Goal: Task Accomplishment & Management: Manage account settings

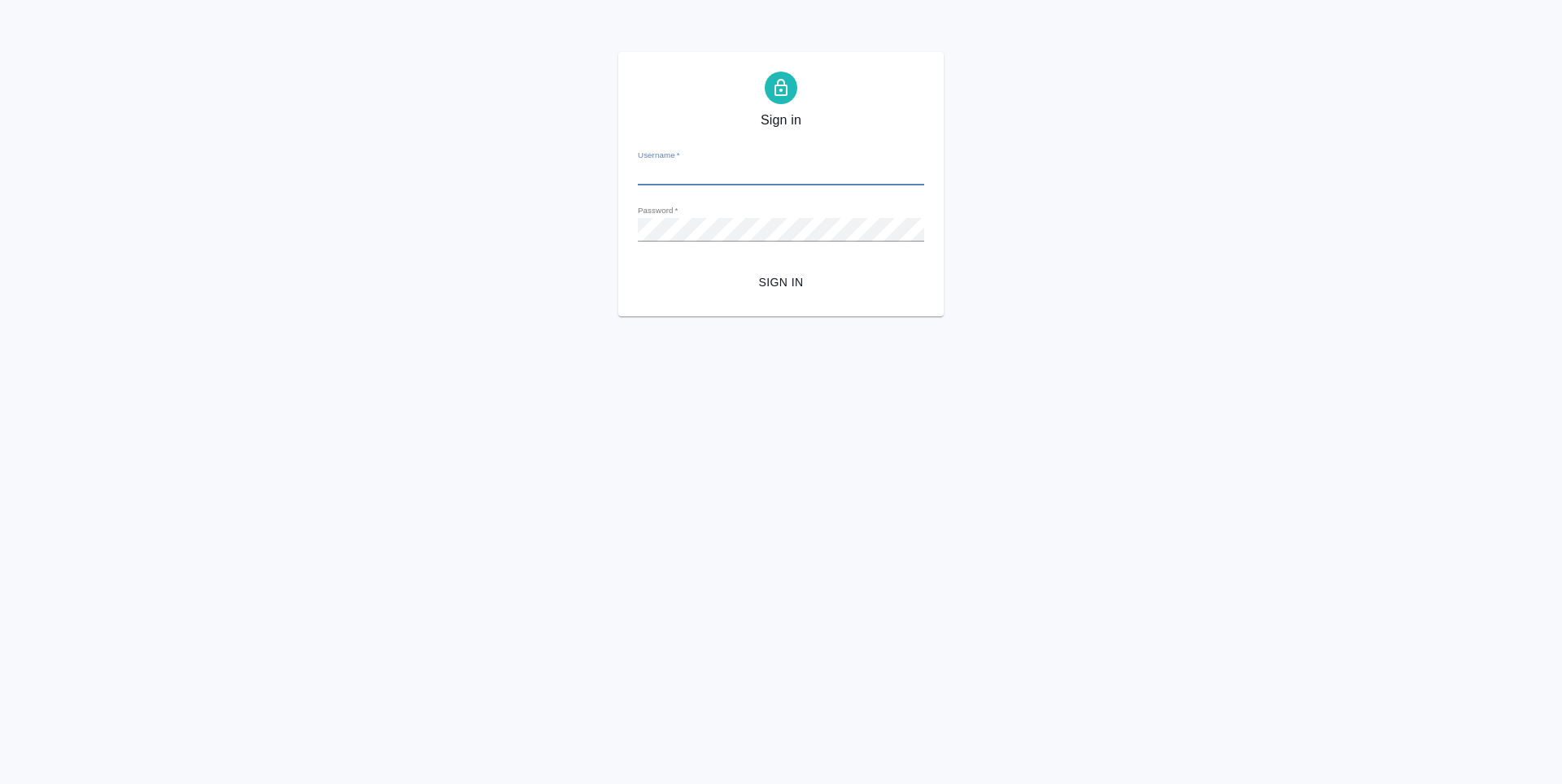
type input "[EMAIL_ADDRESS][DOMAIN_NAME]"
click at [761, 287] on span "Sign in" at bounding box center [781, 282] width 260 height 20
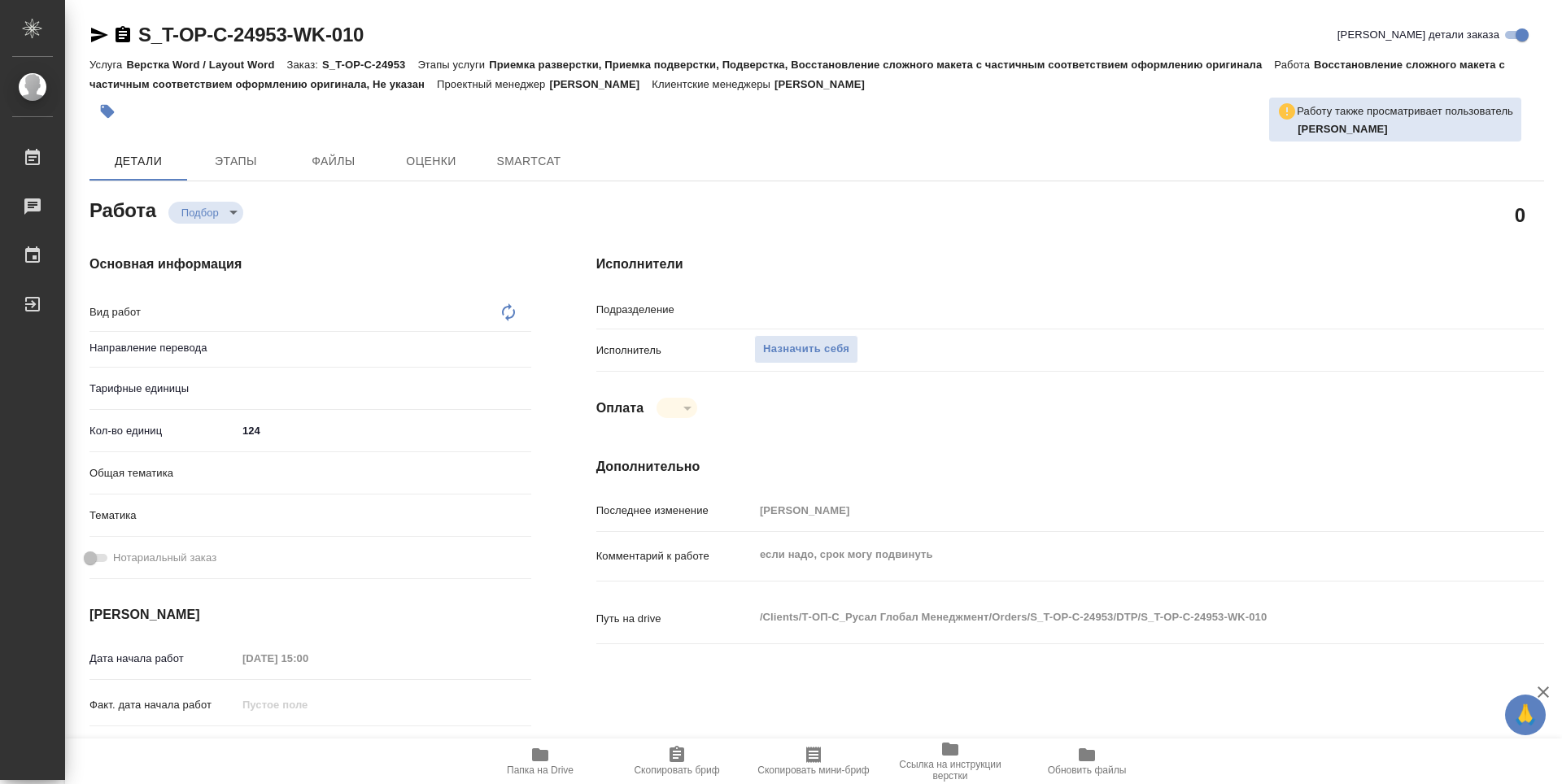
type textarea "x"
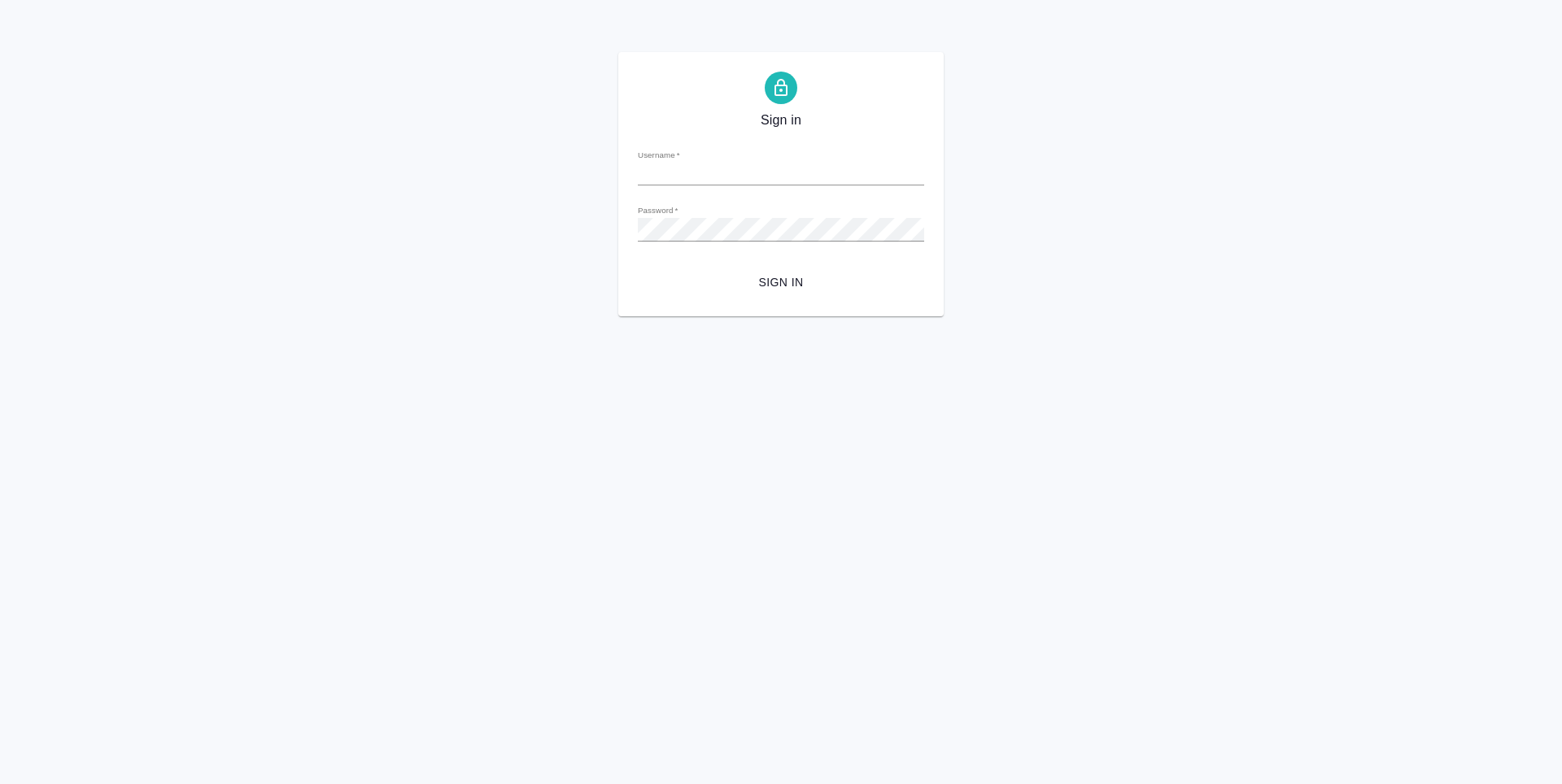
type input "[EMAIL_ADDRESS][DOMAIN_NAME]"
click at [780, 271] on button "Sign in" at bounding box center [781, 283] width 287 height 30
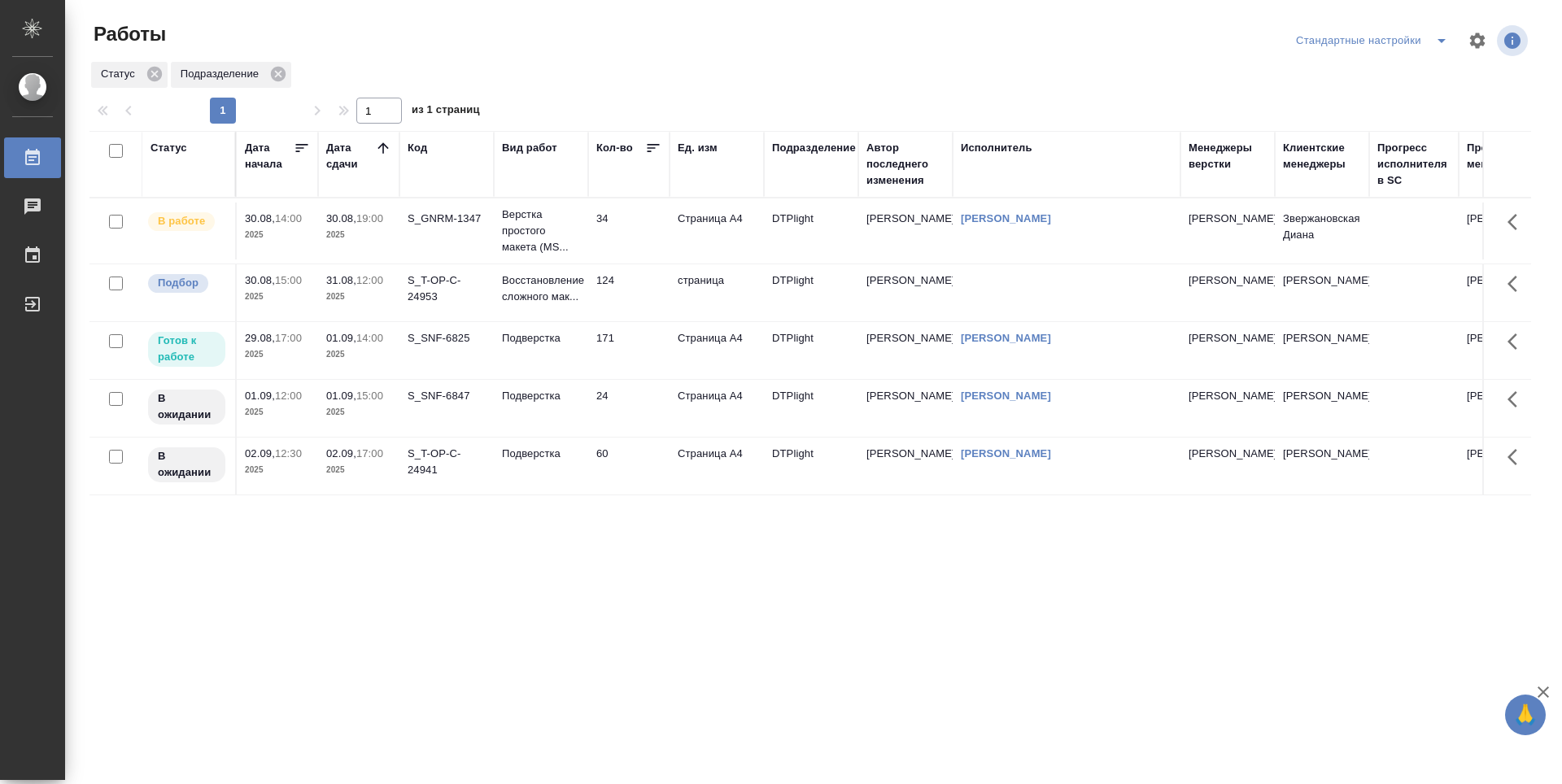
click at [365, 302] on p "2025" at bounding box center [359, 296] width 65 height 16
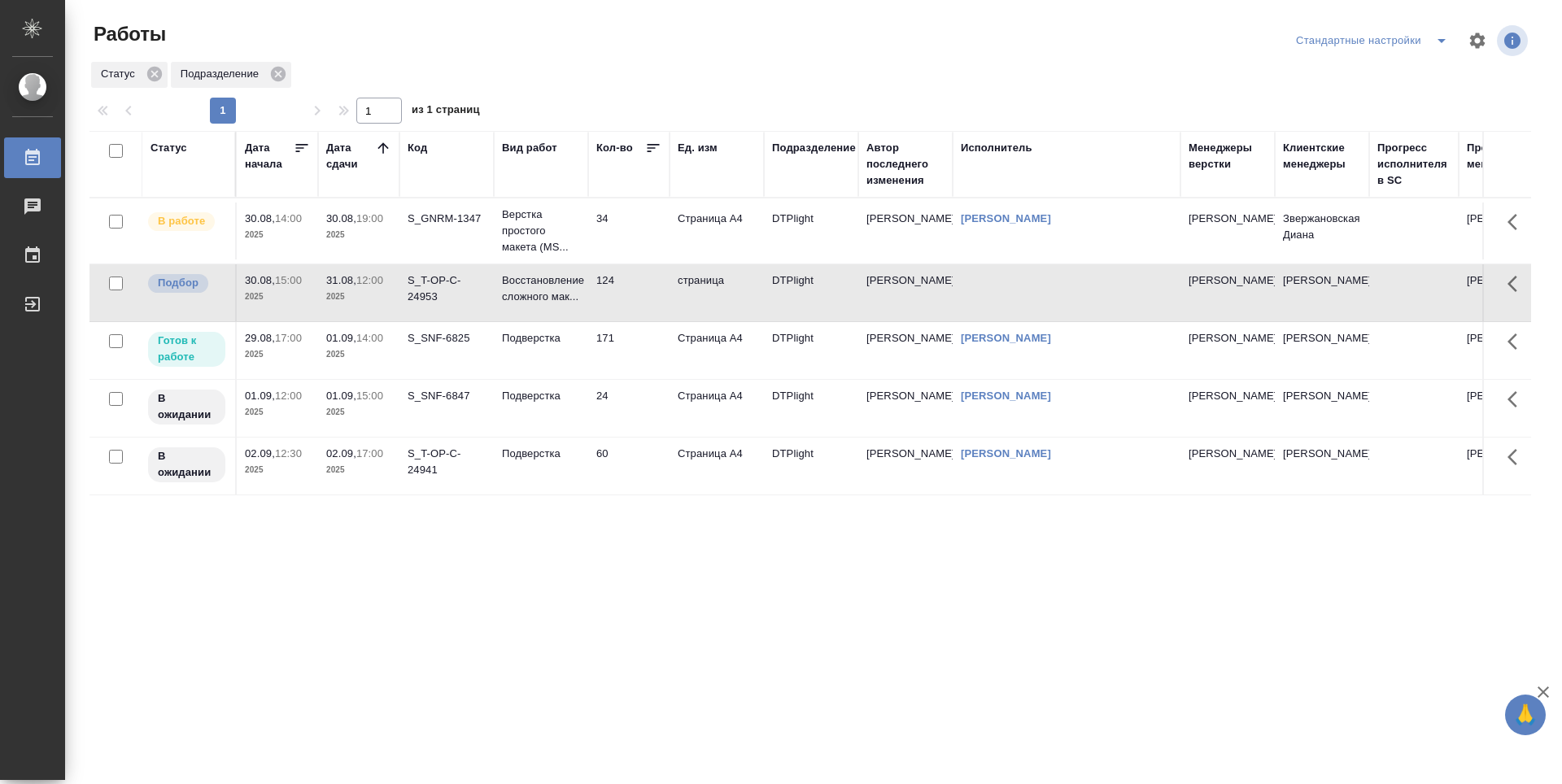
click at [641, 260] on td "124" at bounding box center [628, 231] width 81 height 57
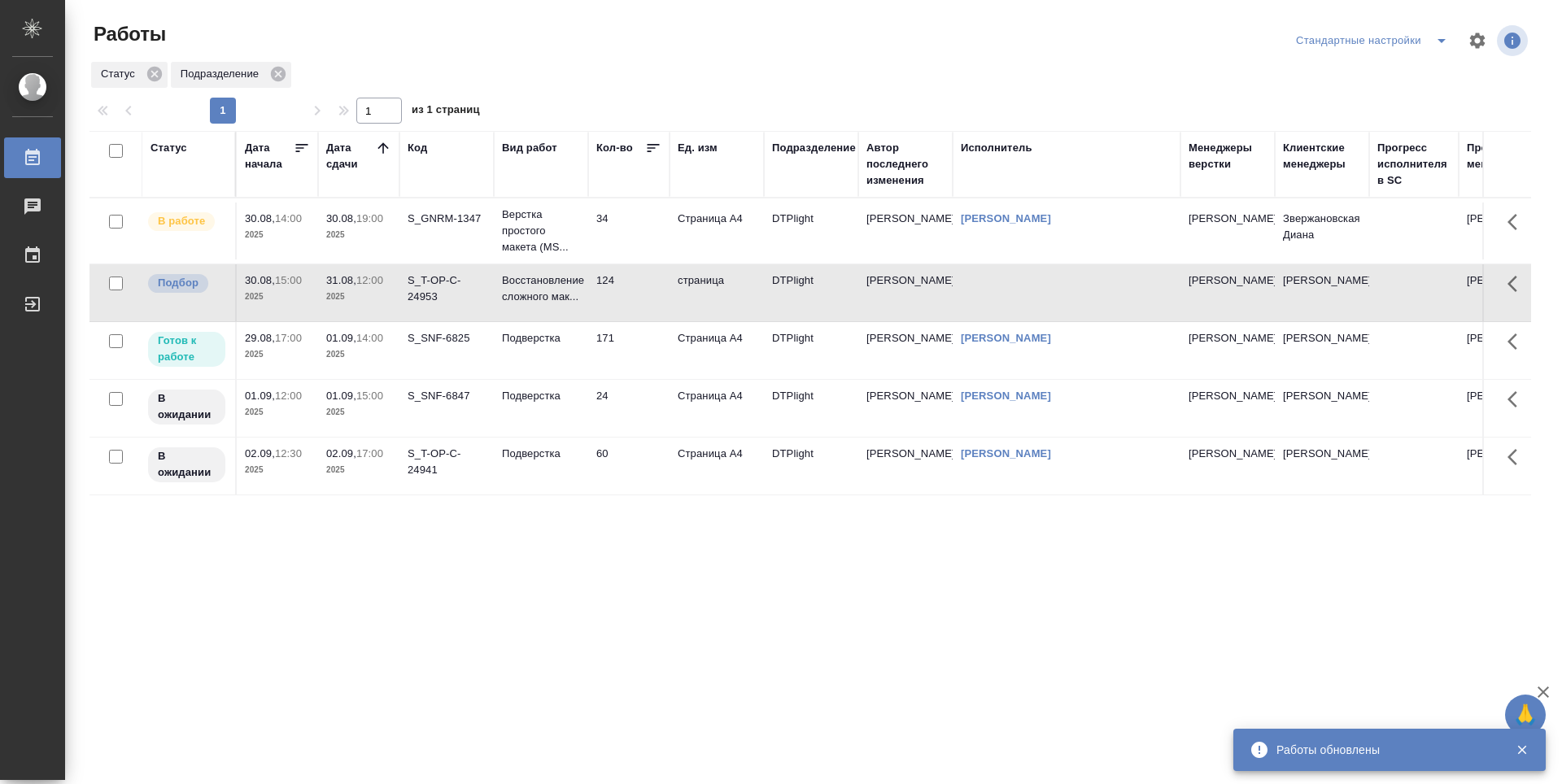
click at [645, 260] on td "124" at bounding box center [628, 231] width 81 height 57
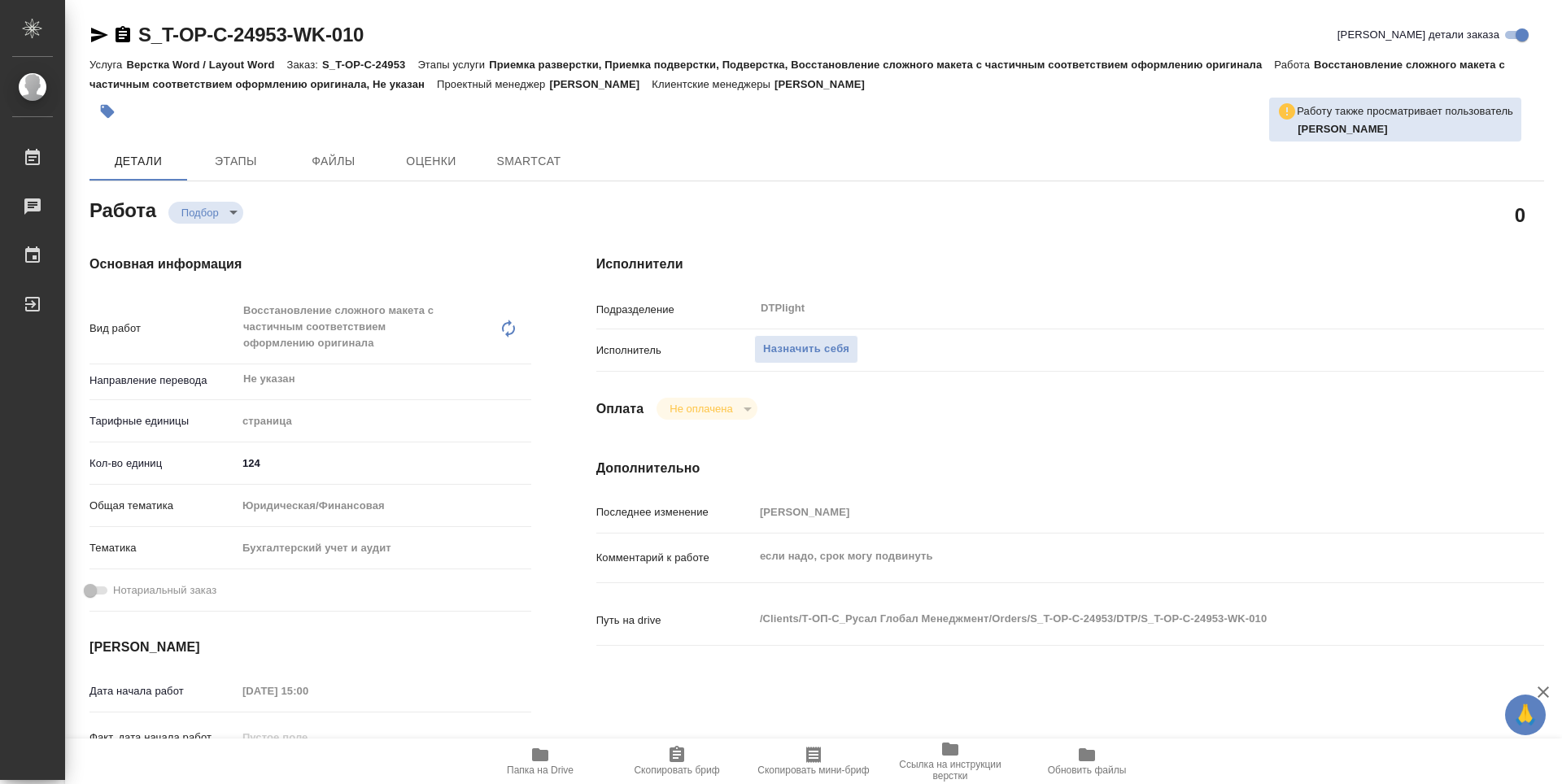
type textarea "x"
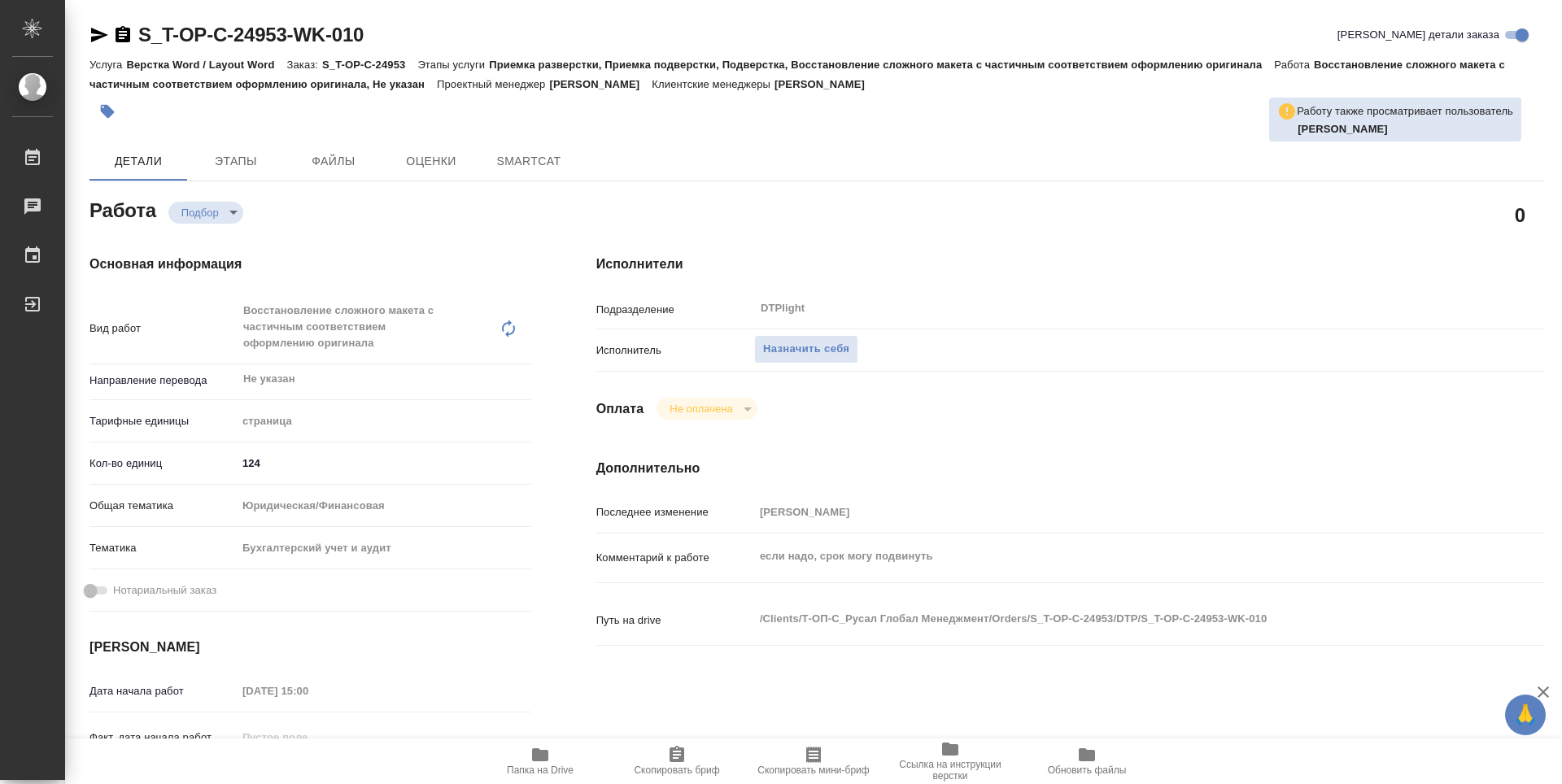
type textarea "x"
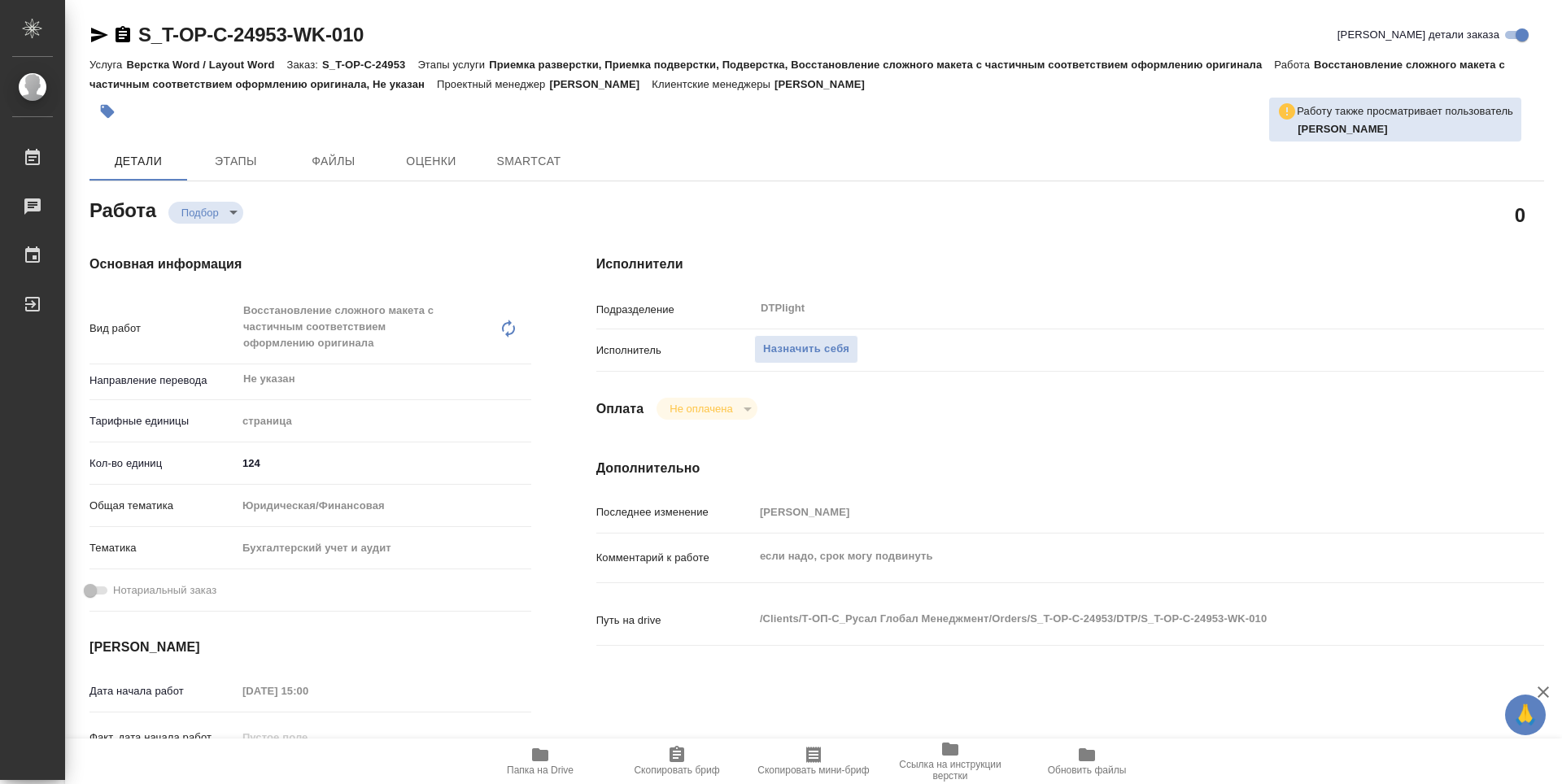
type textarea "x"
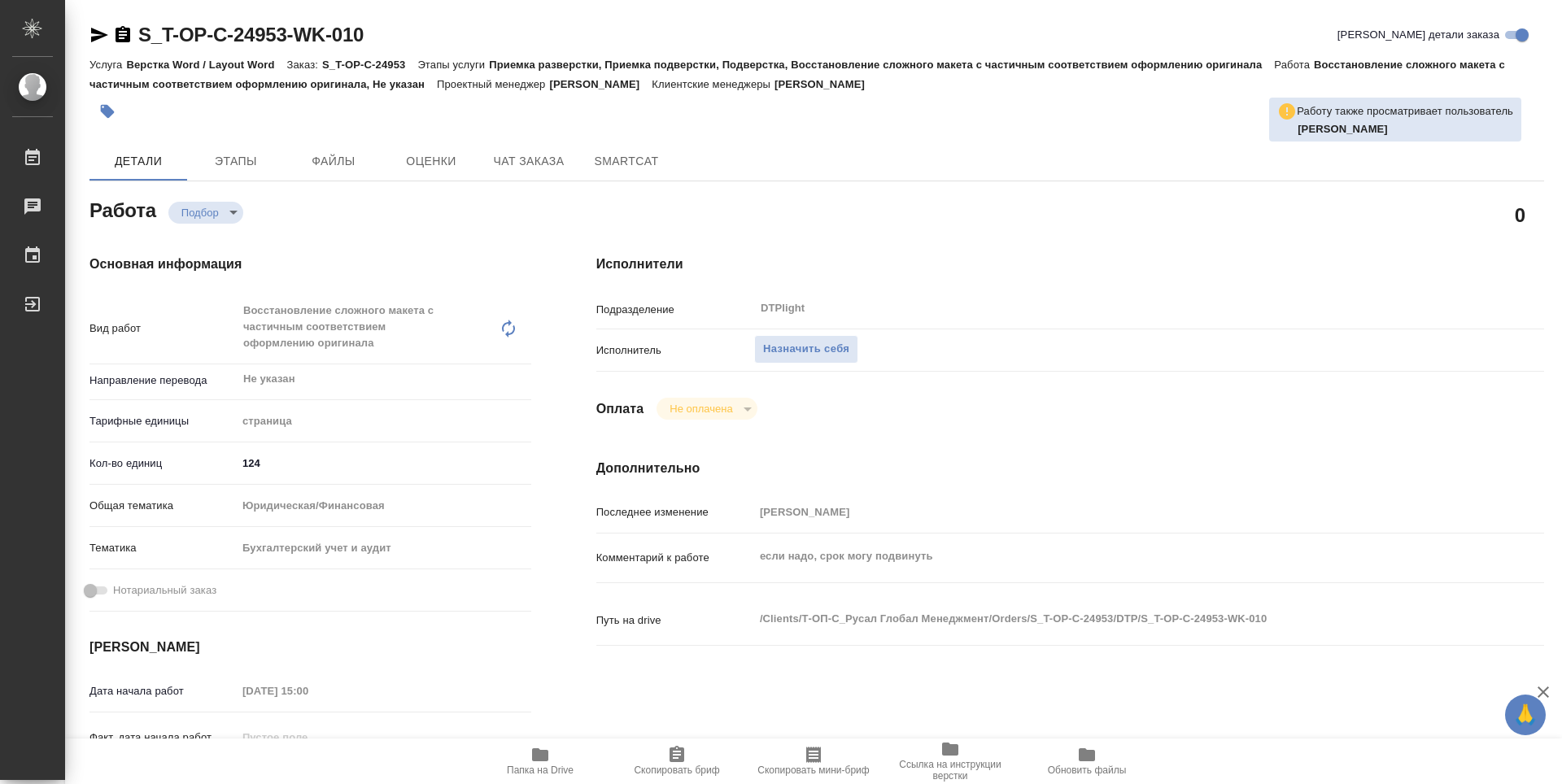
type textarea "x"
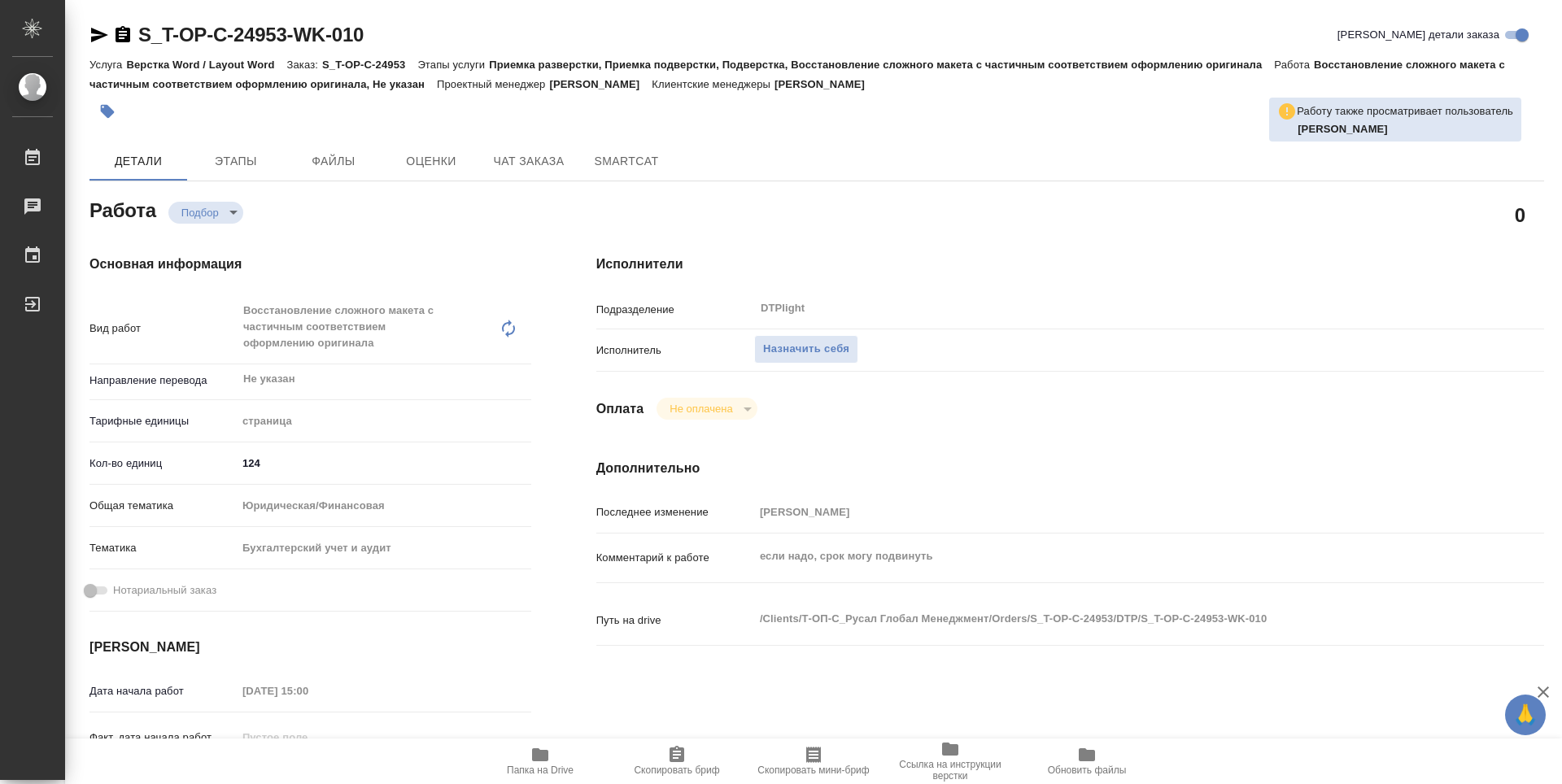
click at [552, 751] on span "Папка на Drive" at bounding box center [540, 760] width 117 height 30
type textarea "x"
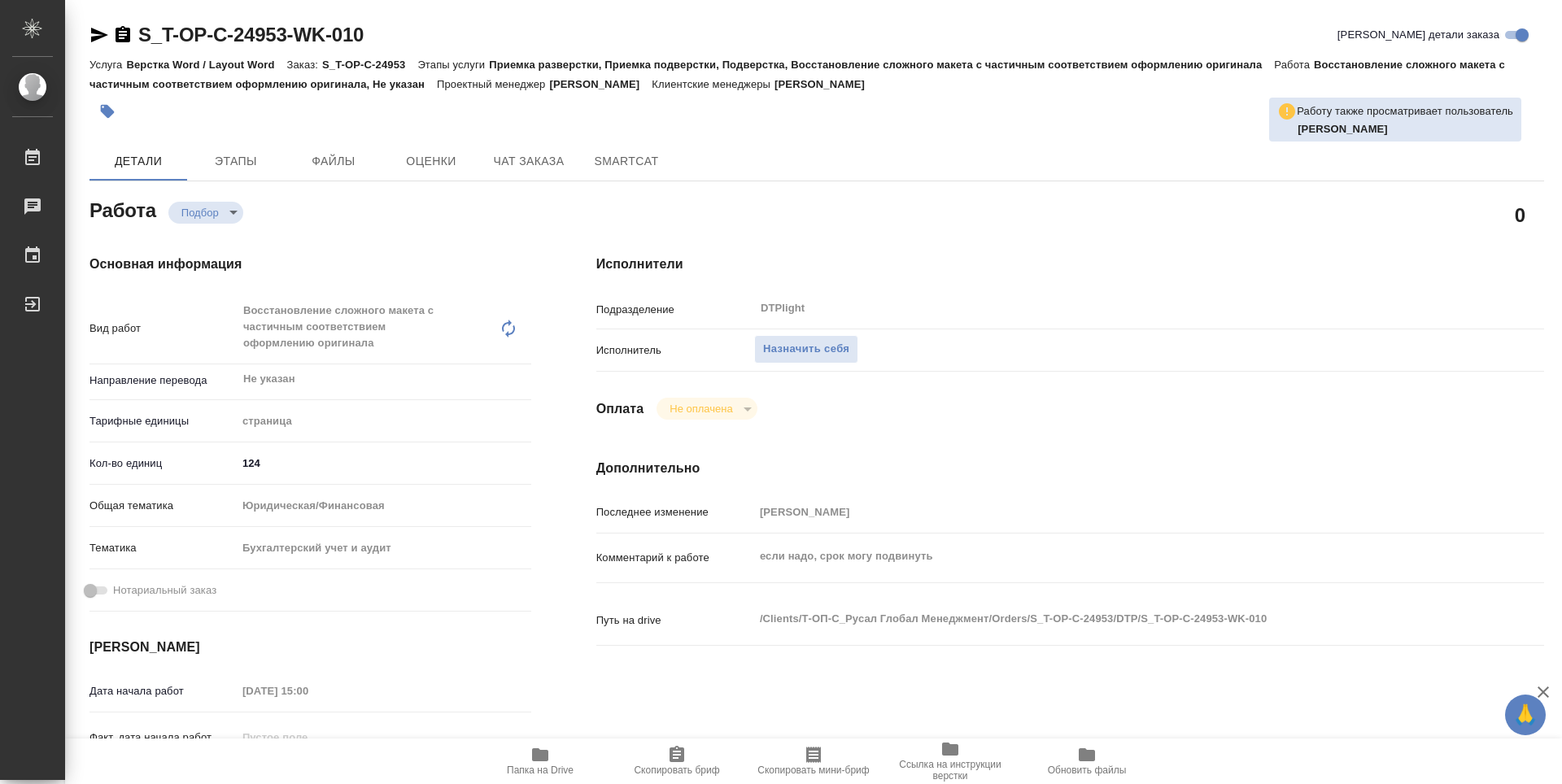
type textarea "x"
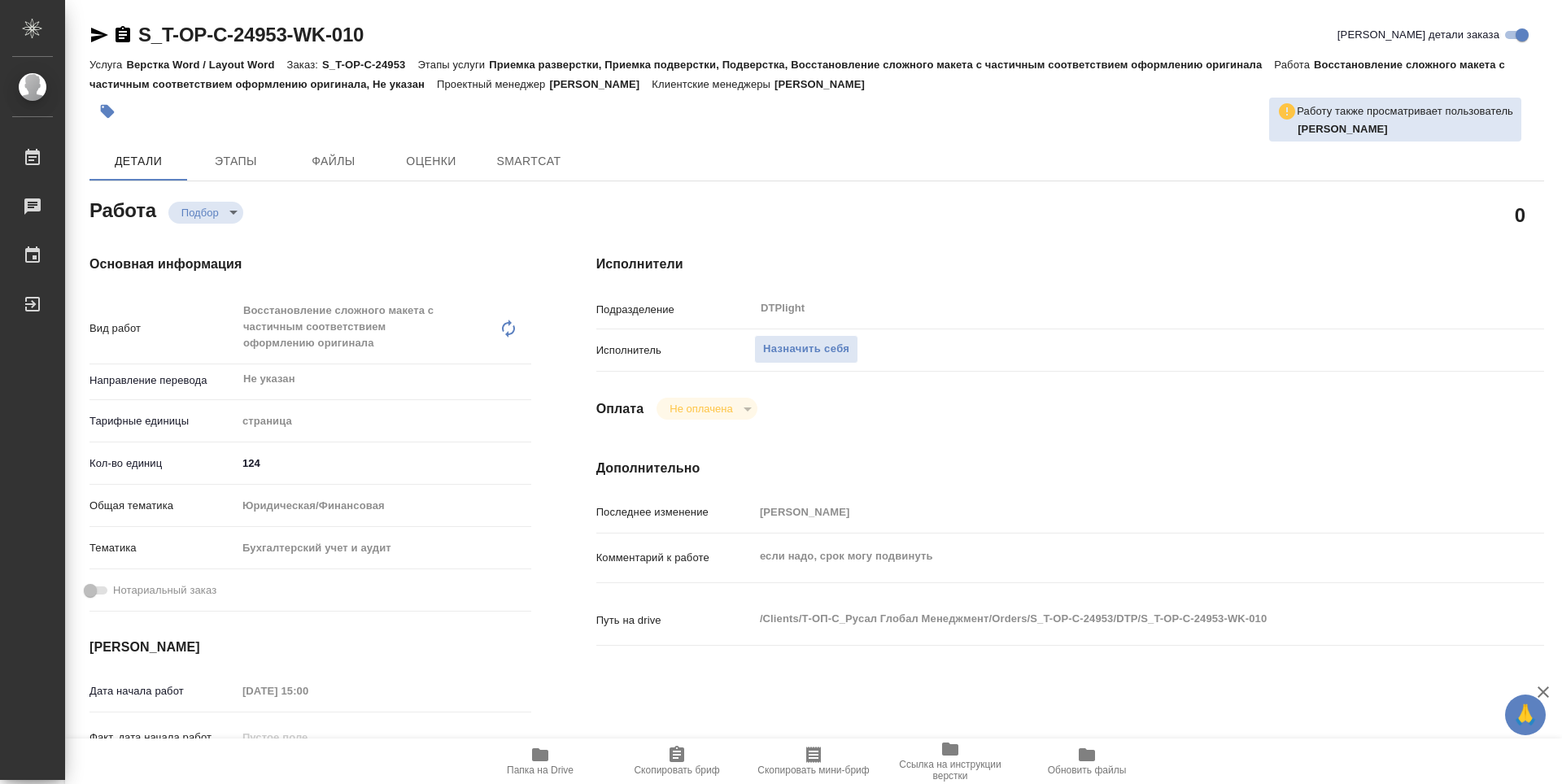
type textarea "x"
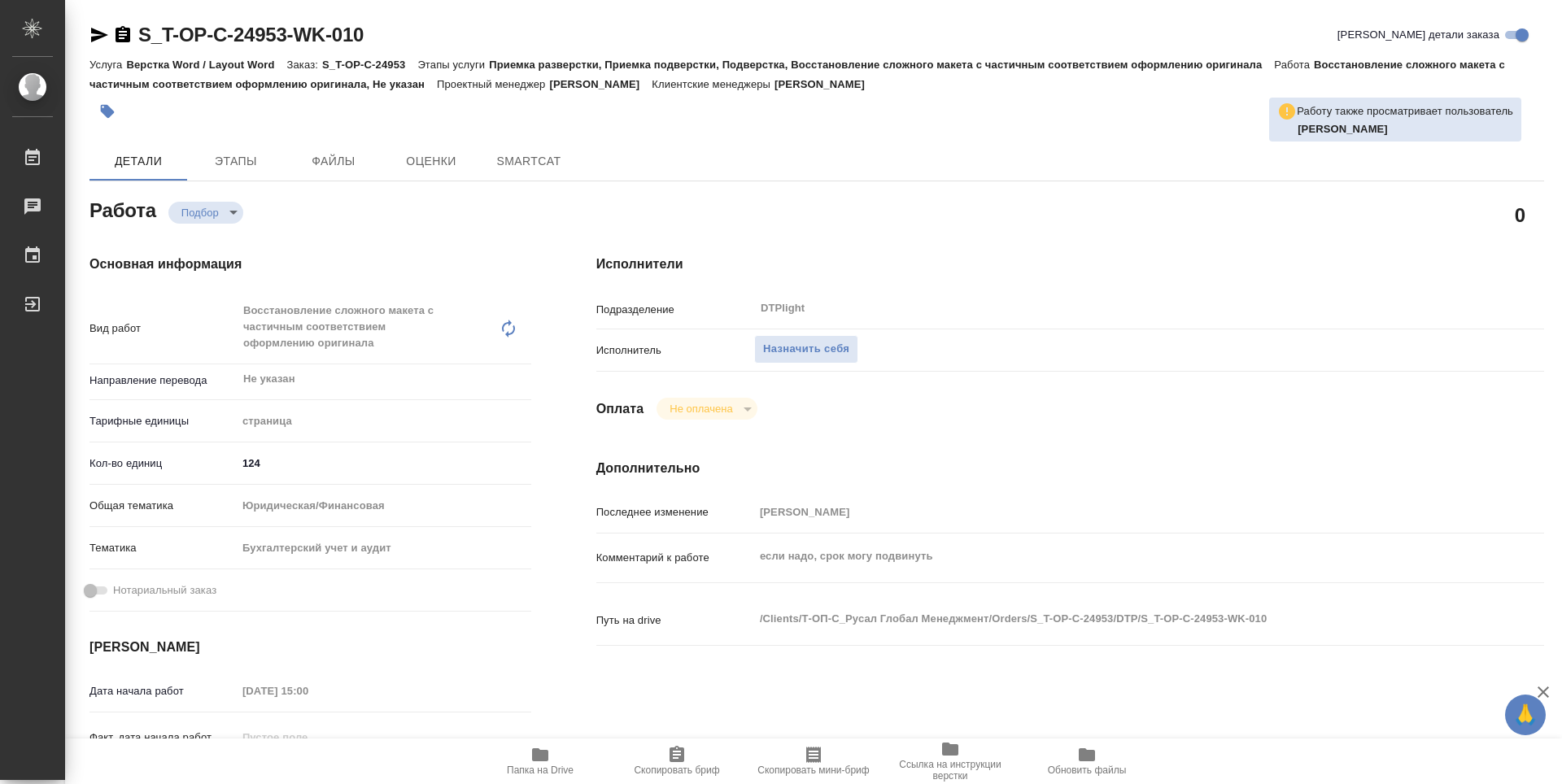
type textarea "x"
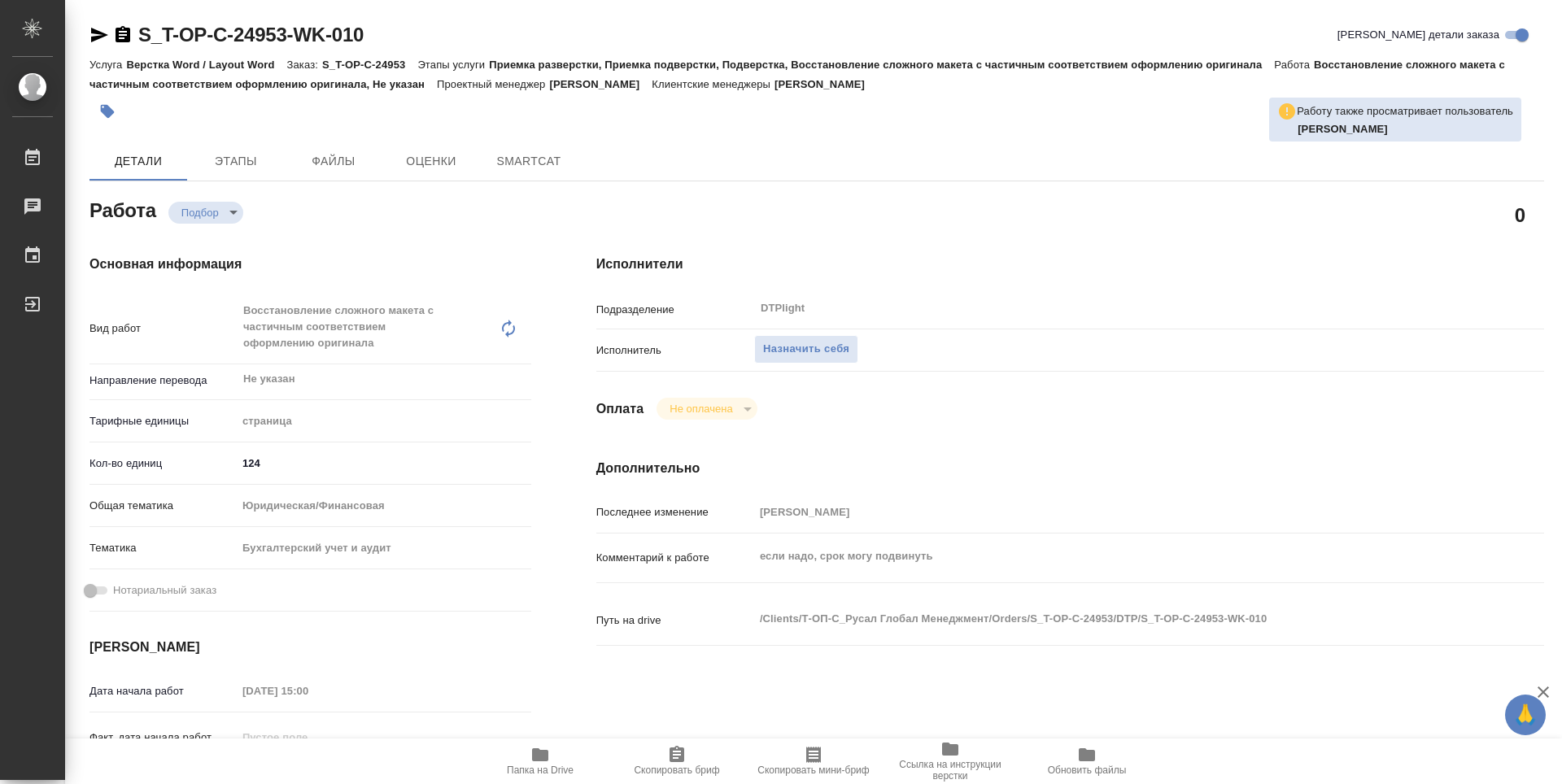
type textarea "x"
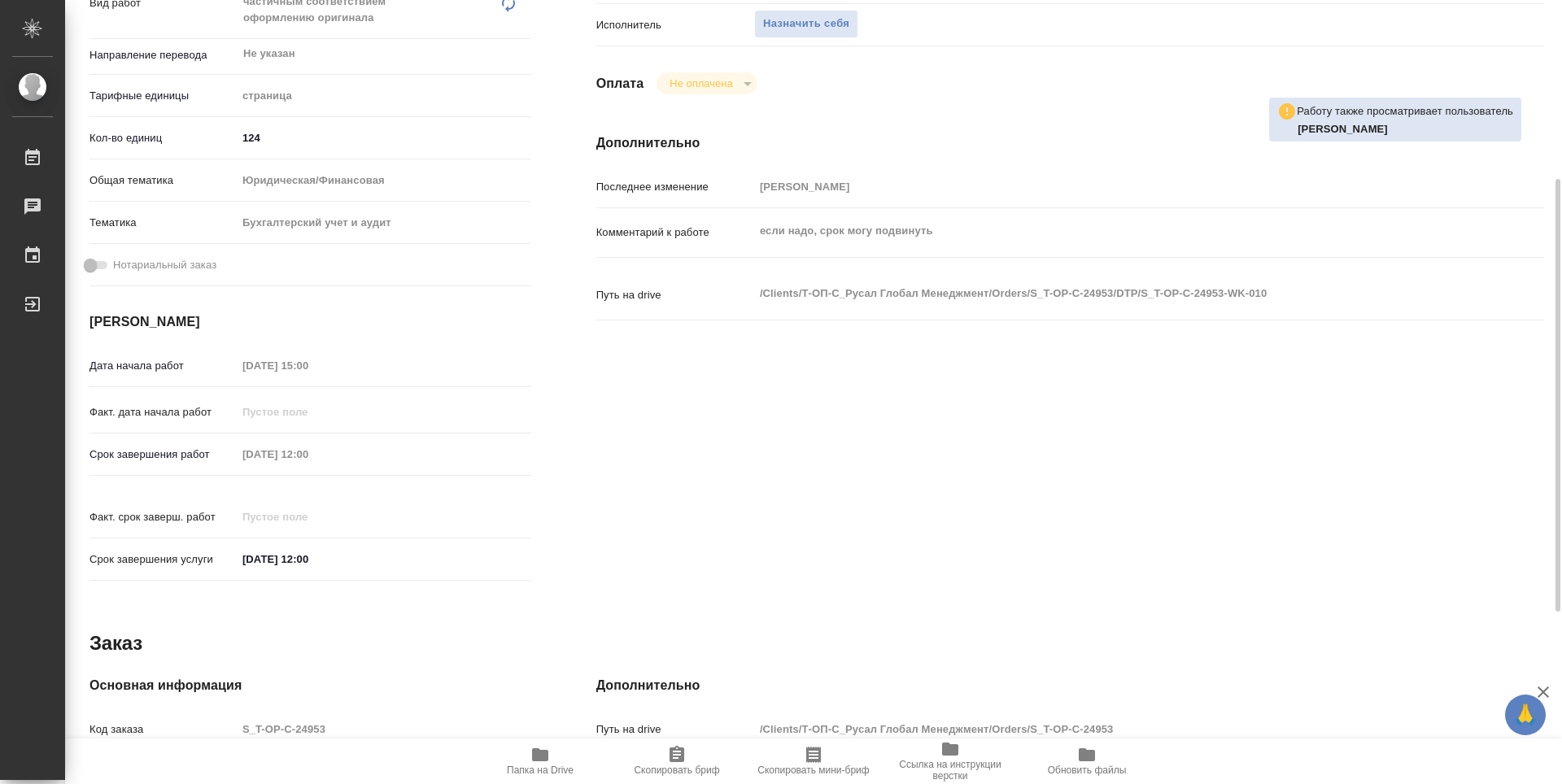
scroll to position [163, 0]
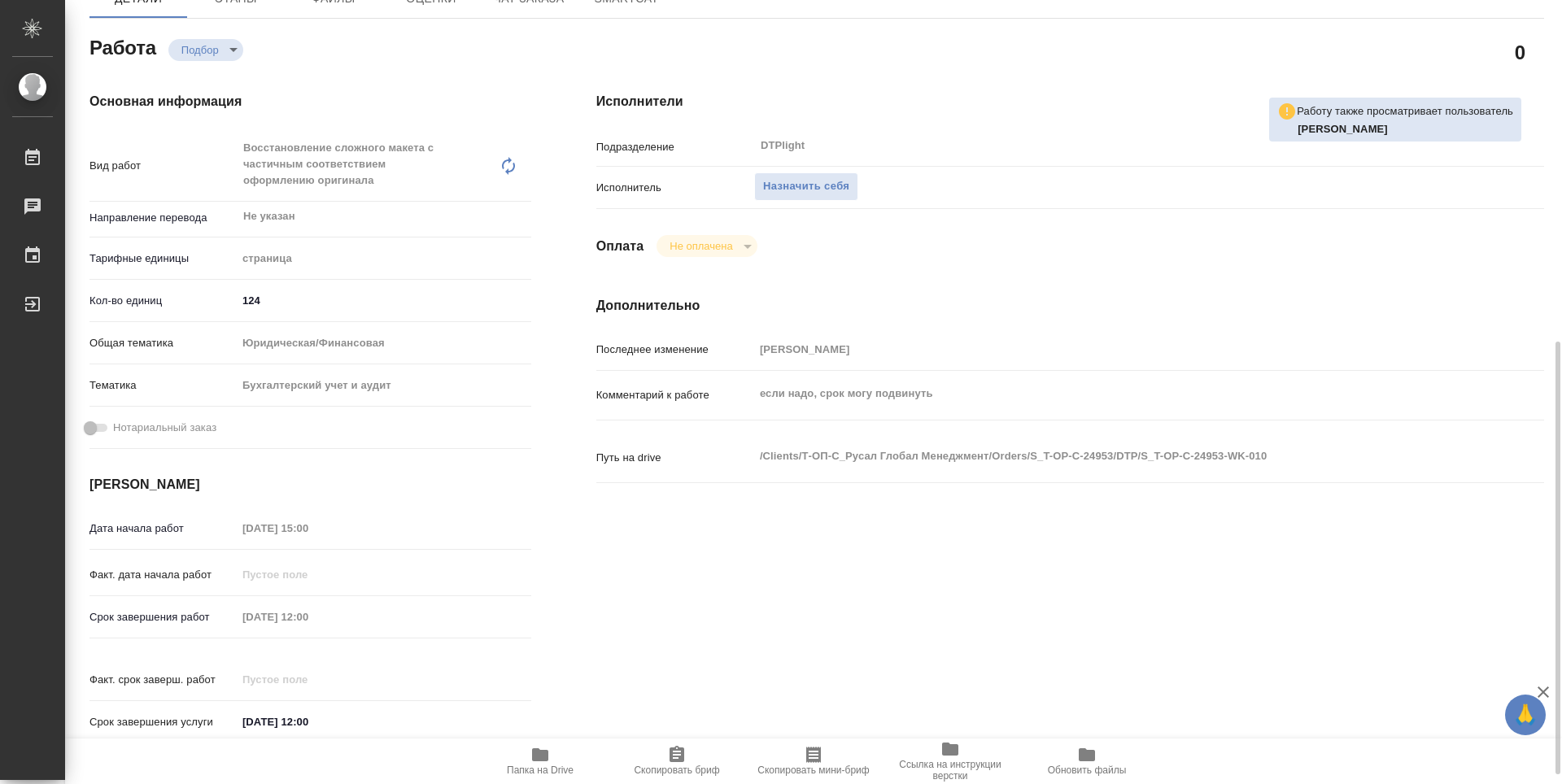
type textarea "x"
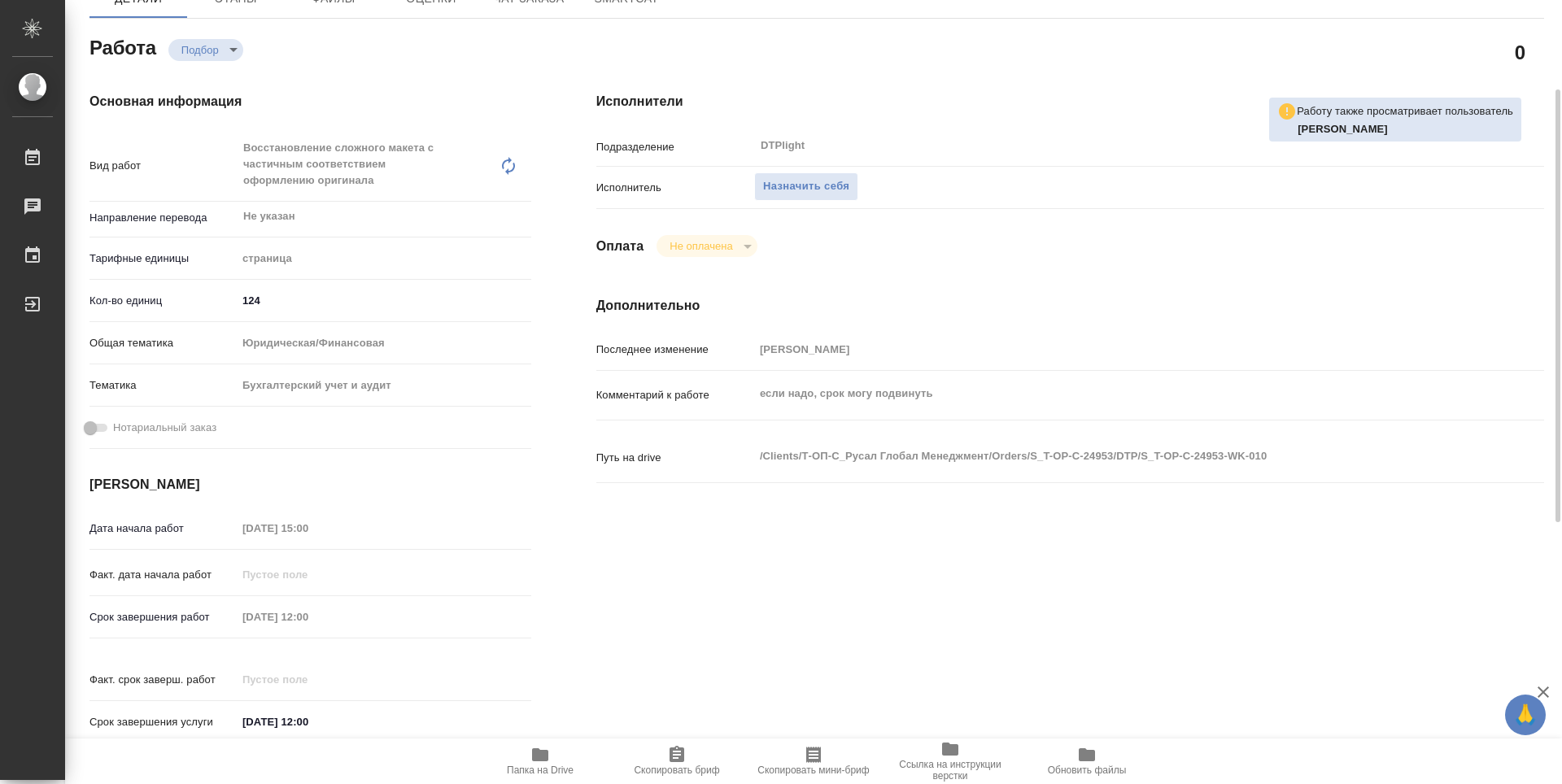
scroll to position [0, 0]
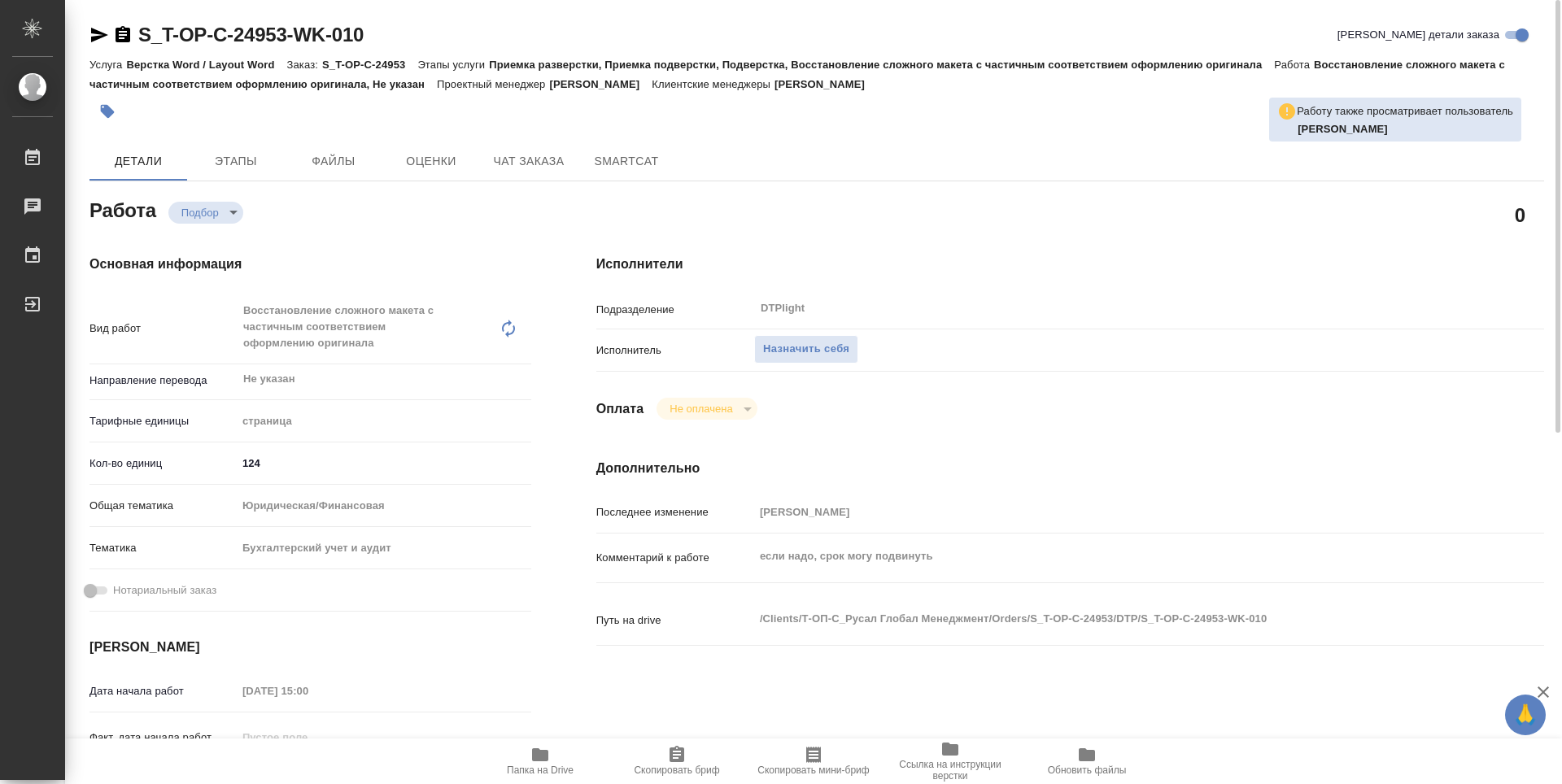
type textarea "x"
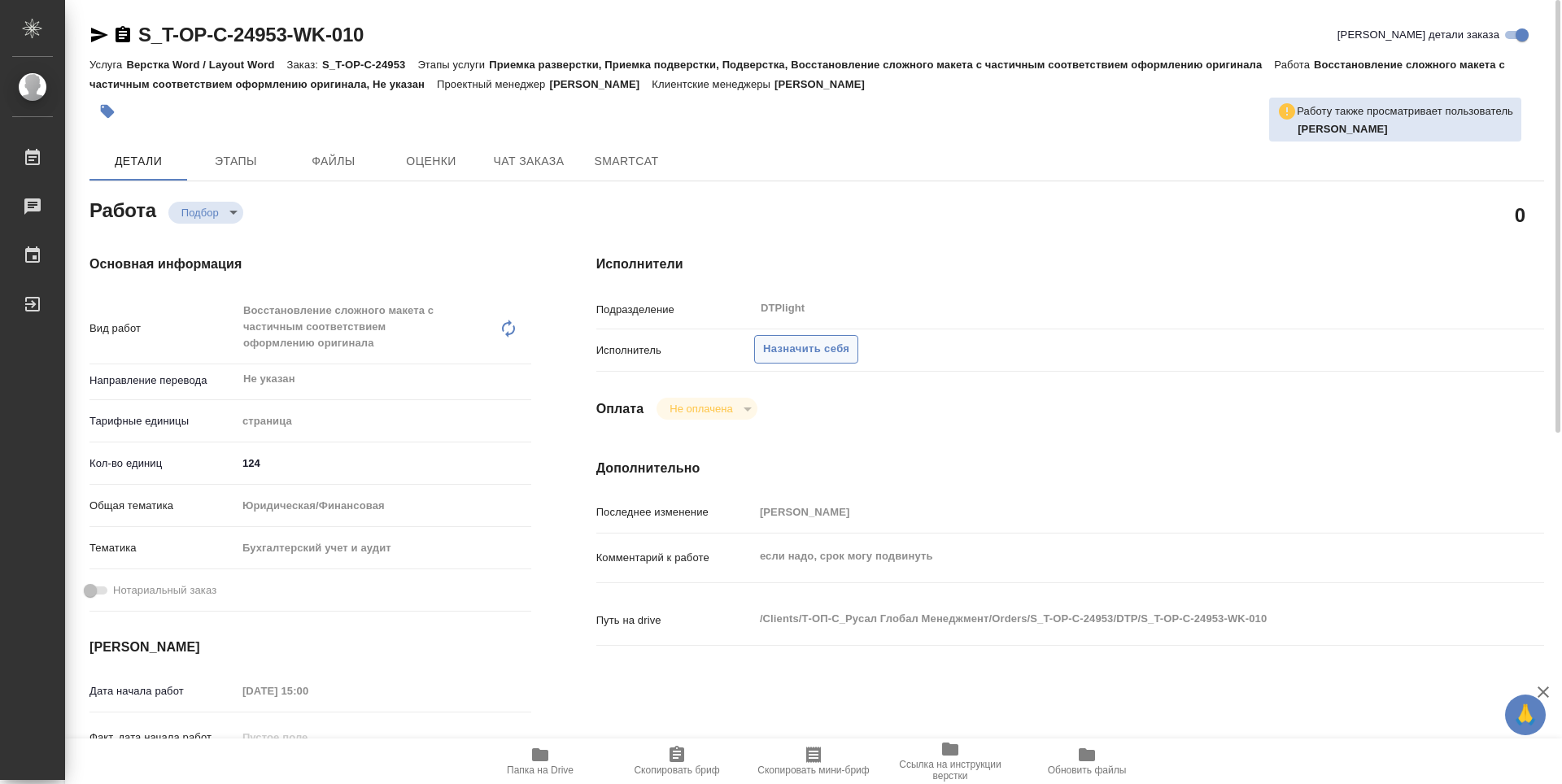
click at [800, 340] on span "Назначить себя" at bounding box center [806, 349] width 87 height 19
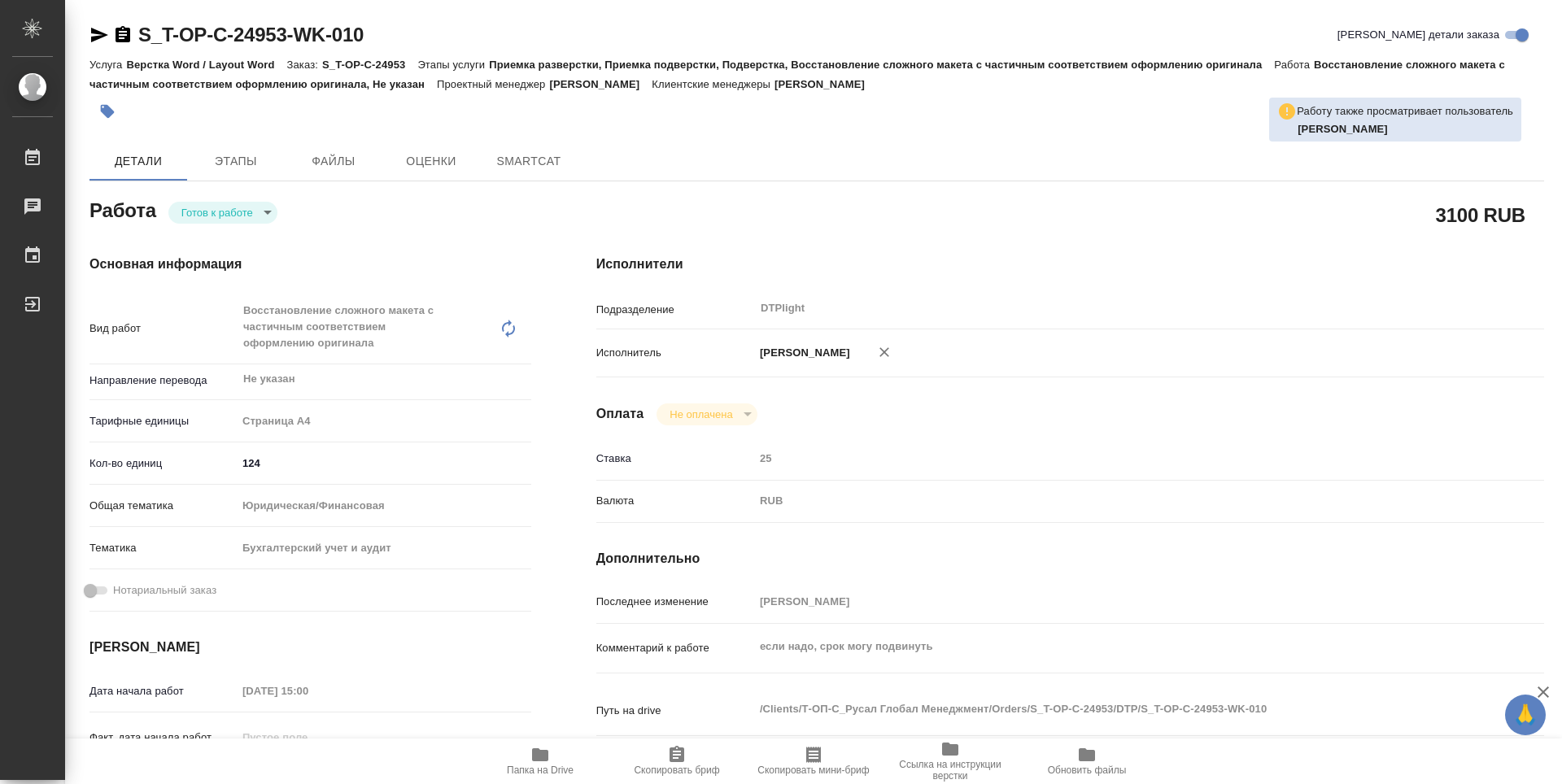
type textarea "x"
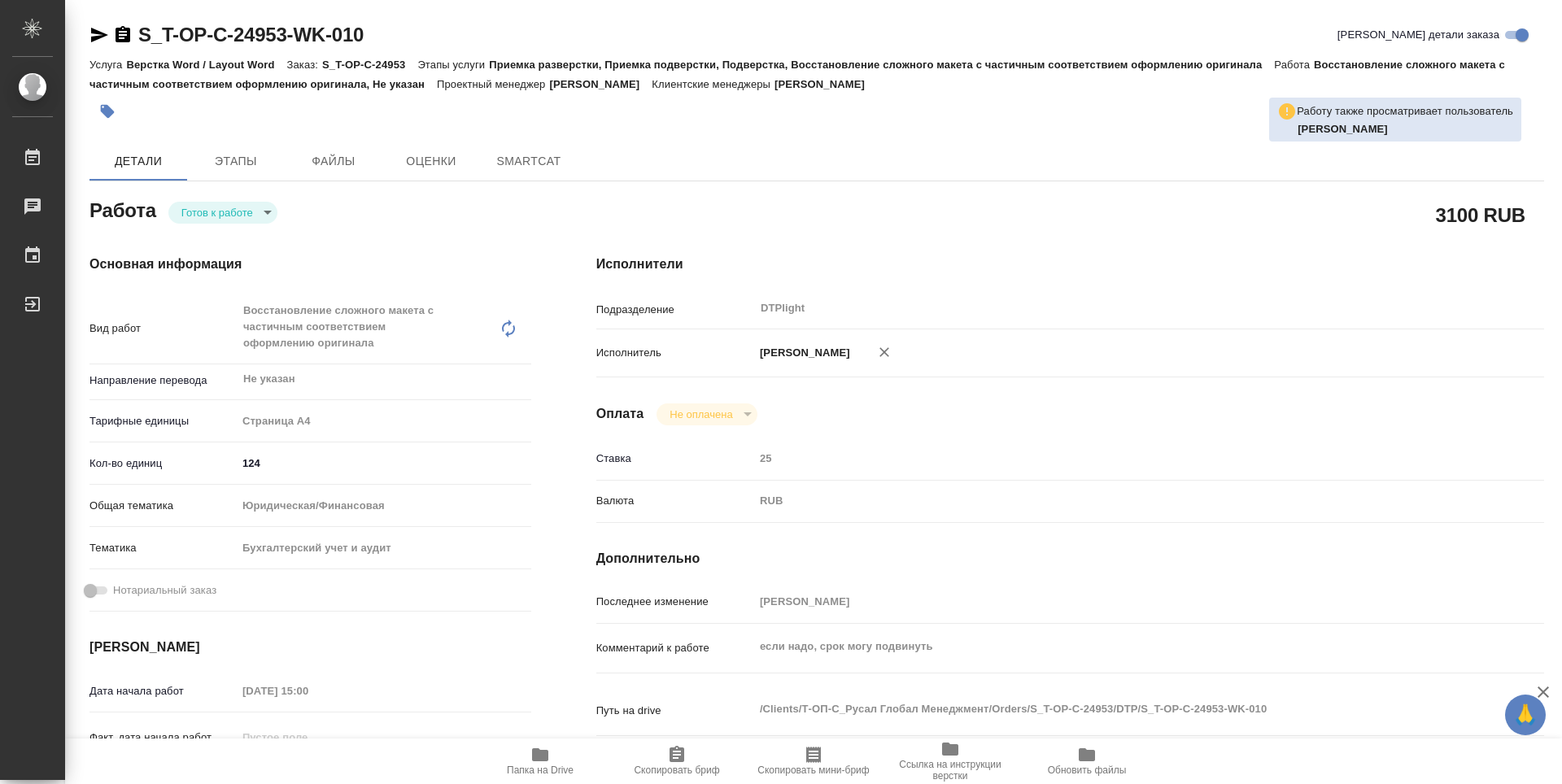
type textarea "x"
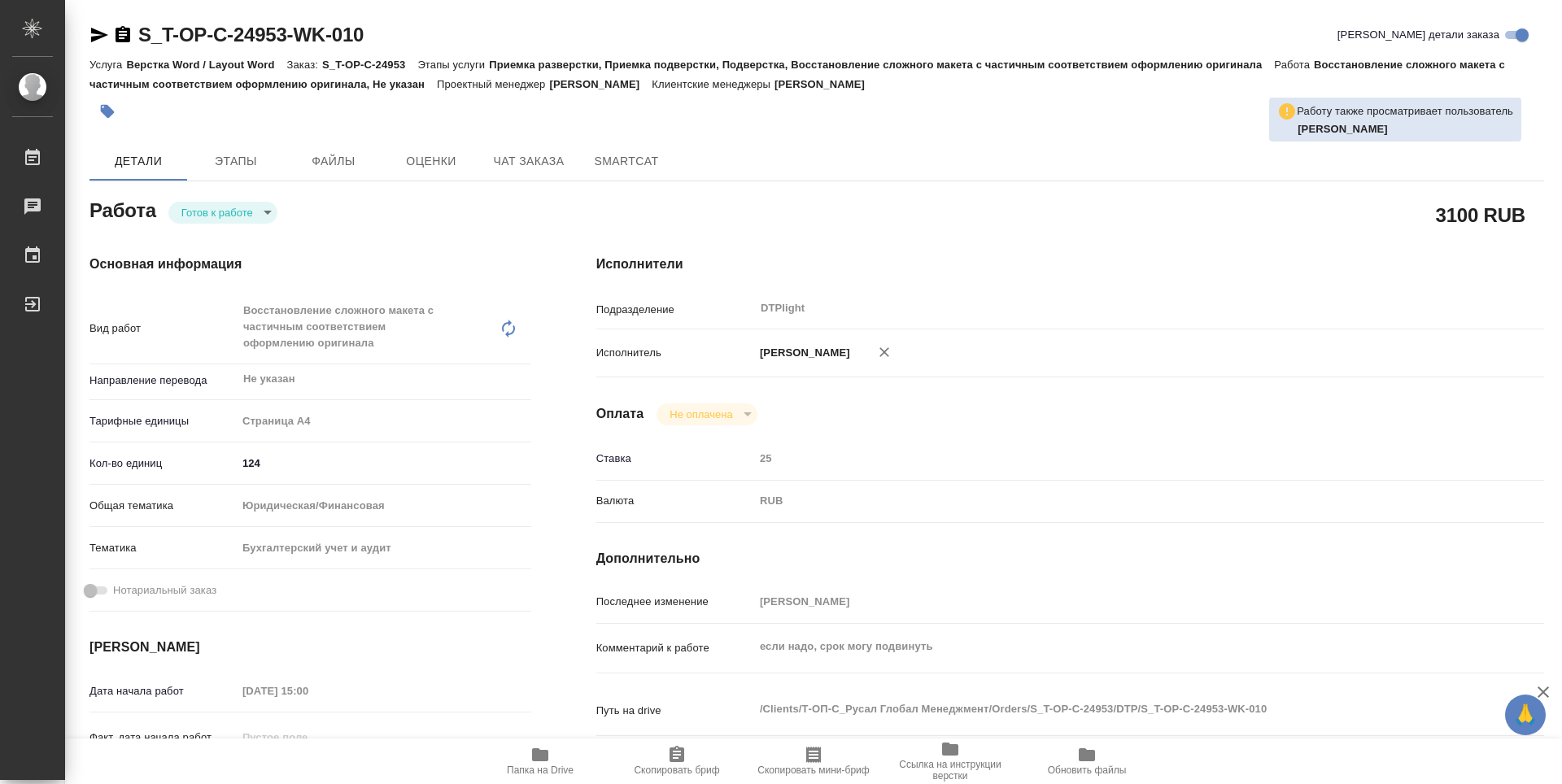
type textarea "x"
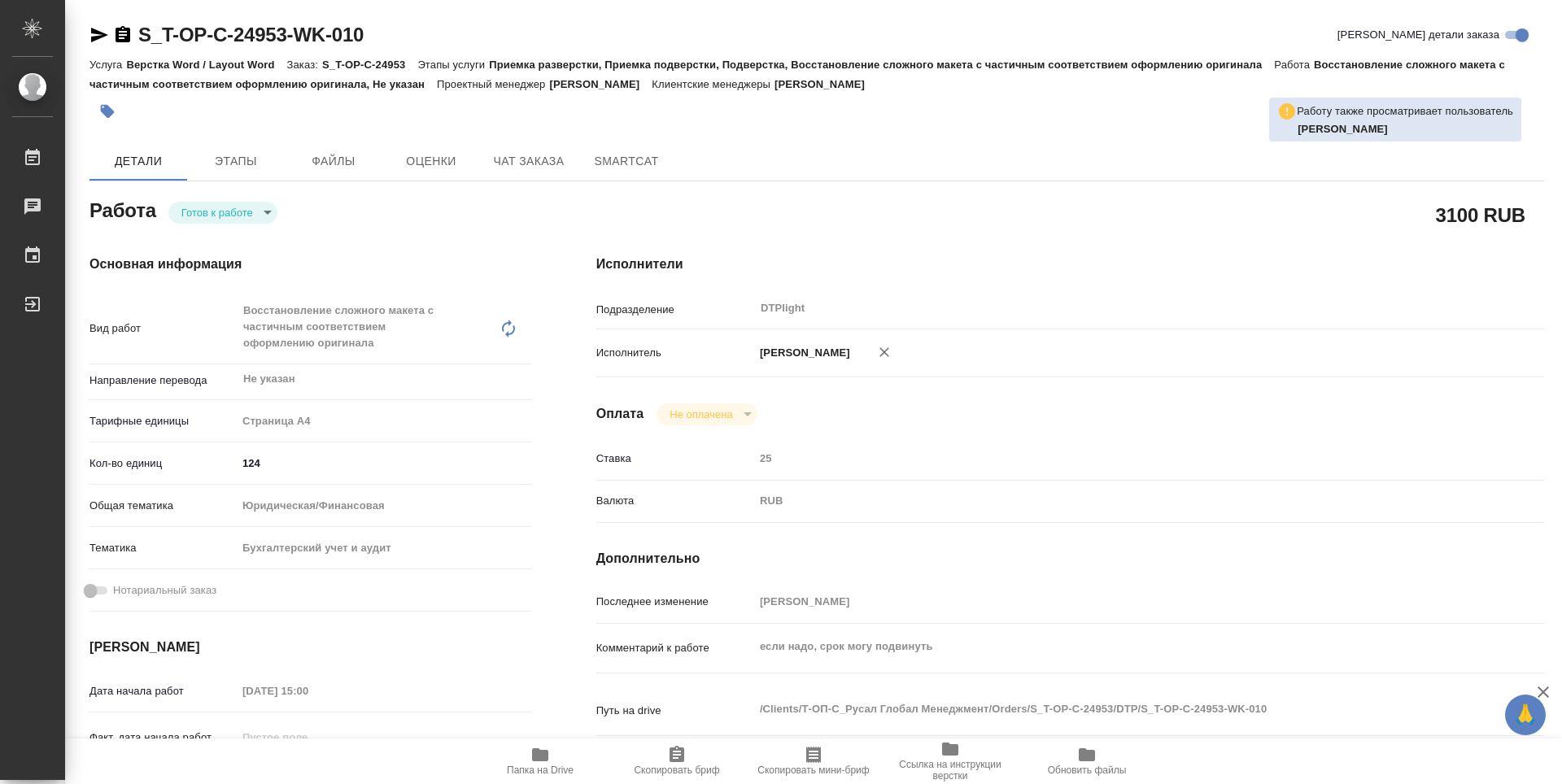
click at [264, 216] on body "🙏 .cls-1 fill:#fff; AWATERA Guselnikov Roman Работы Чаты График Выйти S_T-OP-C-…" at bounding box center [781, 392] width 1562 height 784
click at [191, 213] on button "В работе" at bounding box center [208, 212] width 53 height 18
type textarea "x"
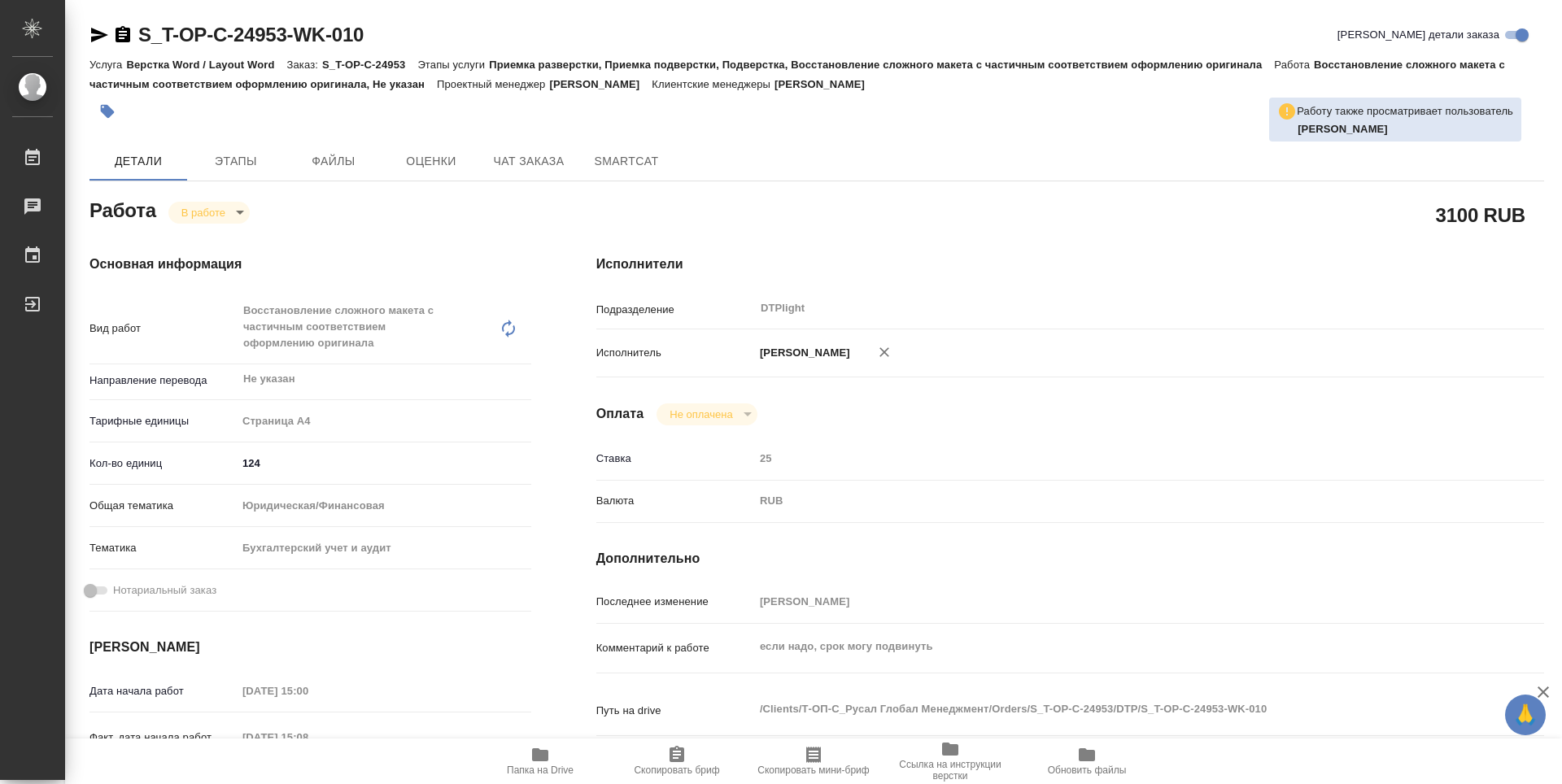
type textarea "x"
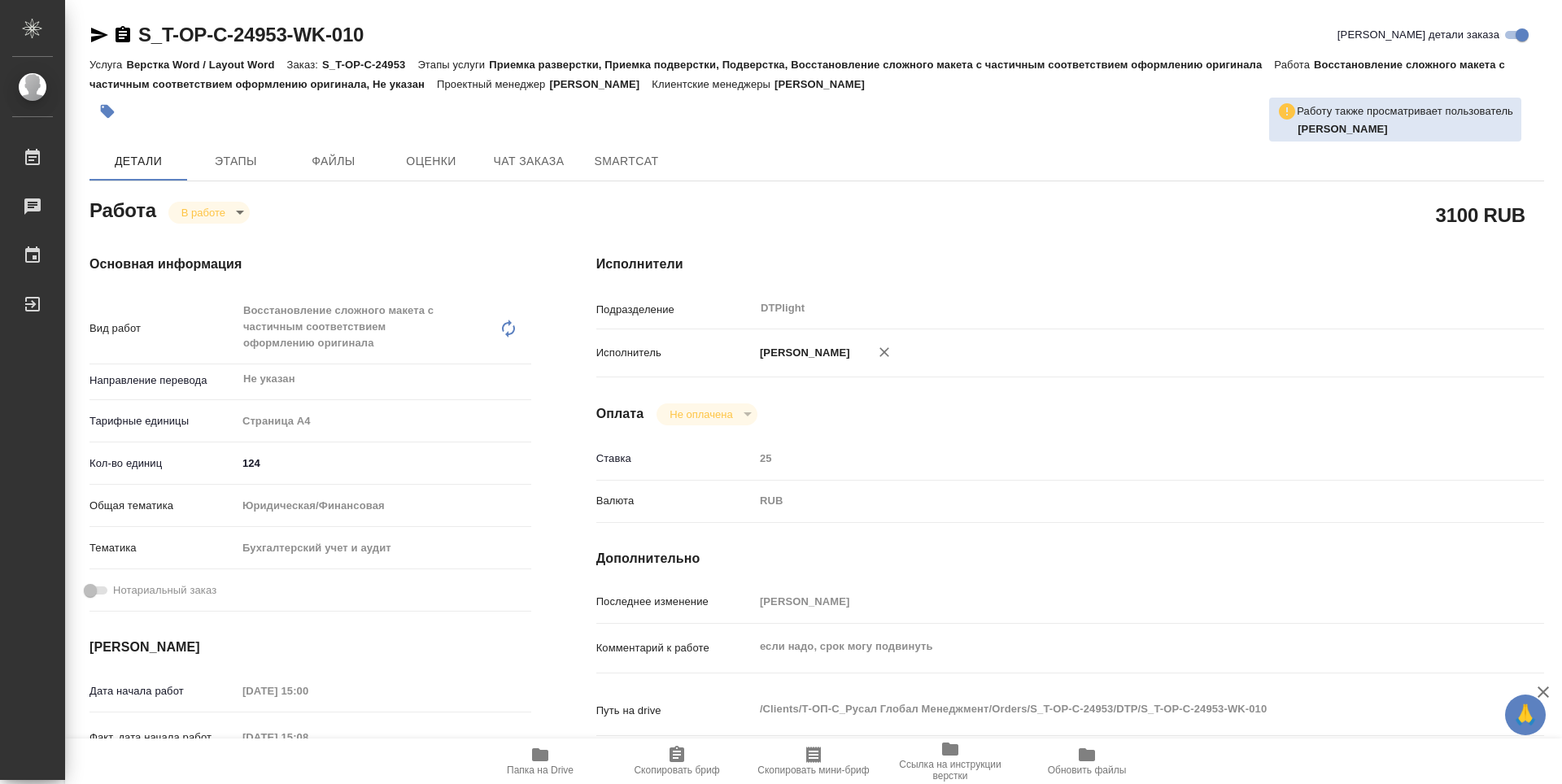
type textarea "x"
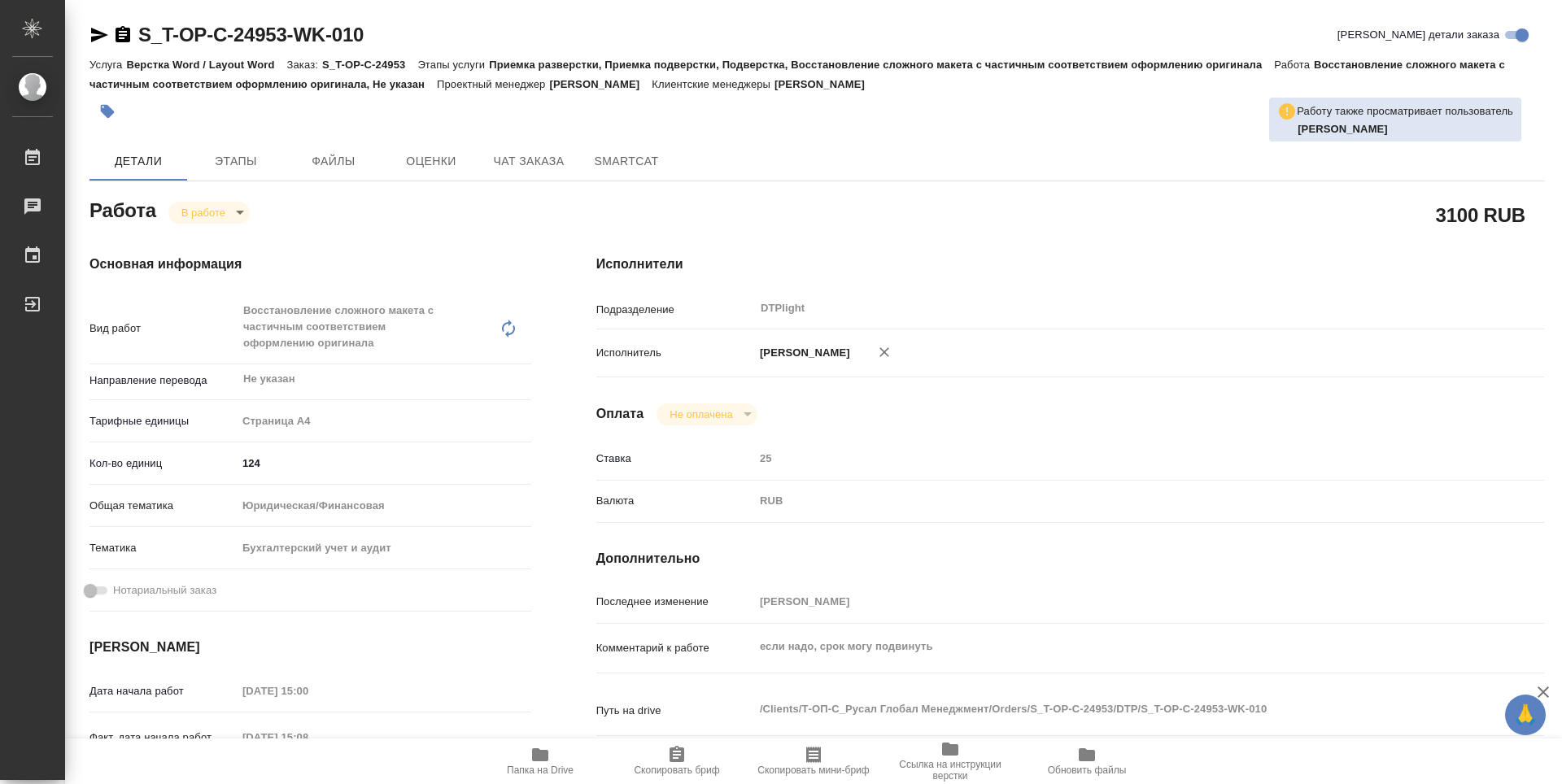
type textarea "x"
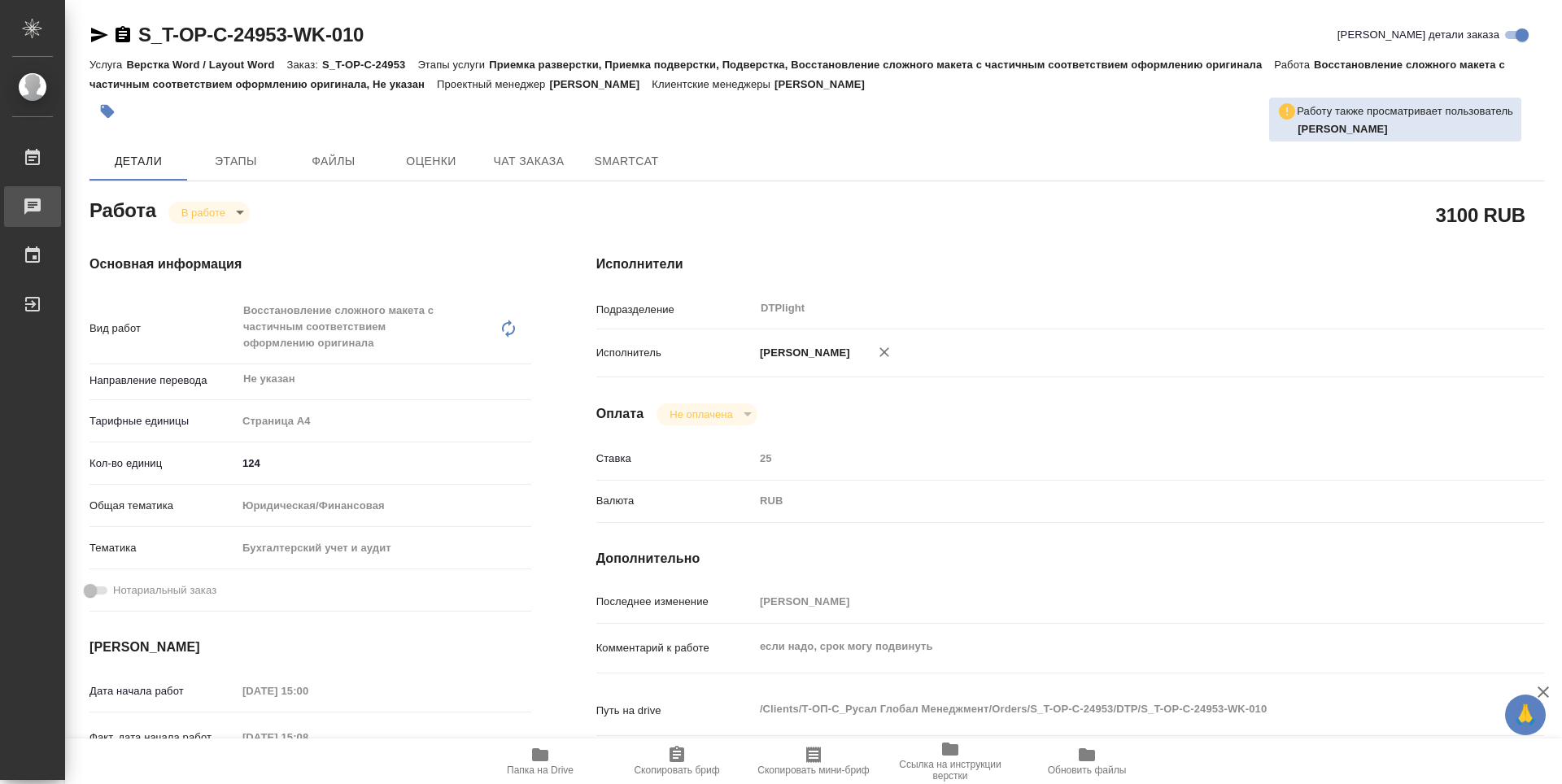
type textarea "x"
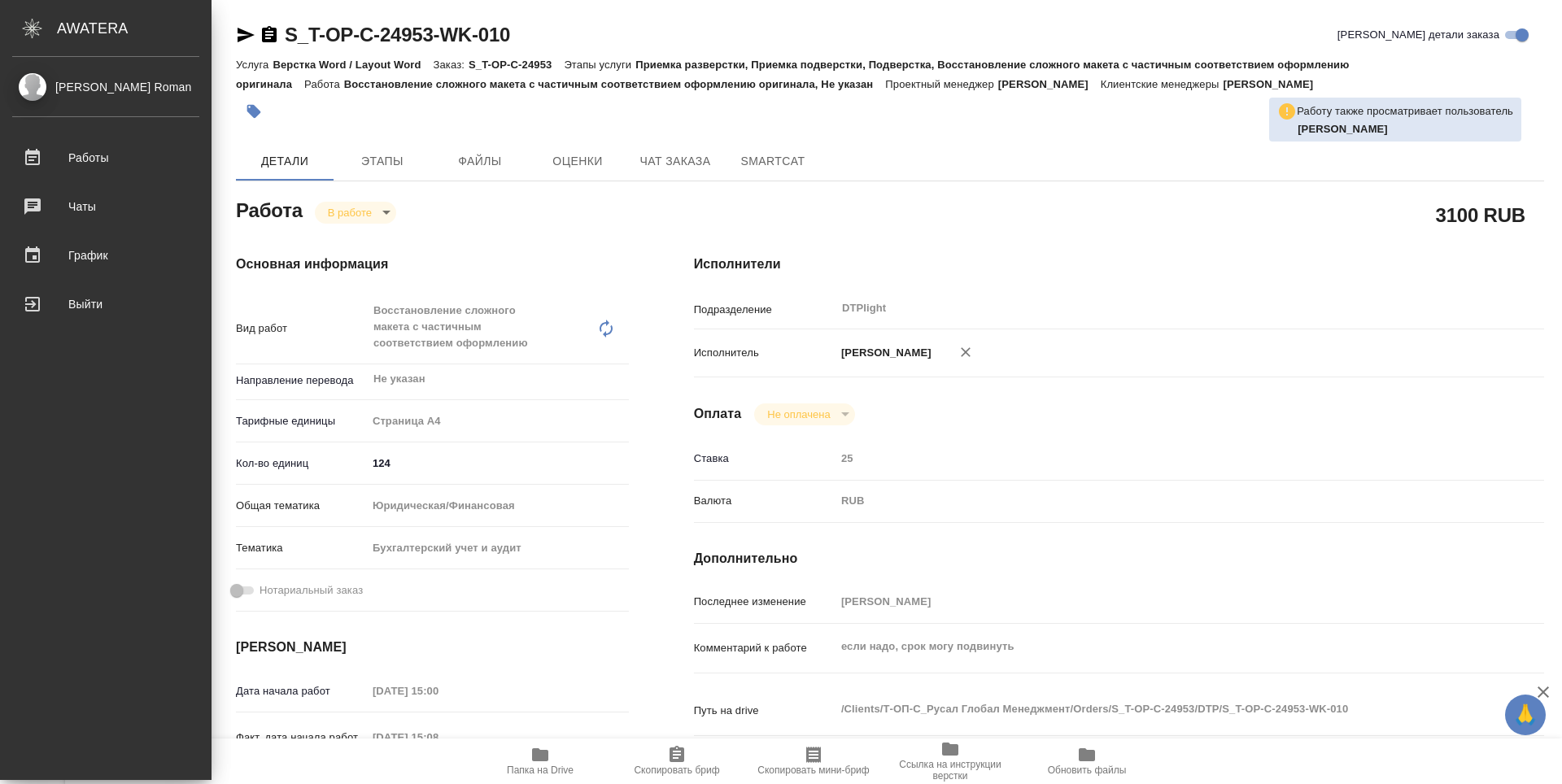
type textarea "x"
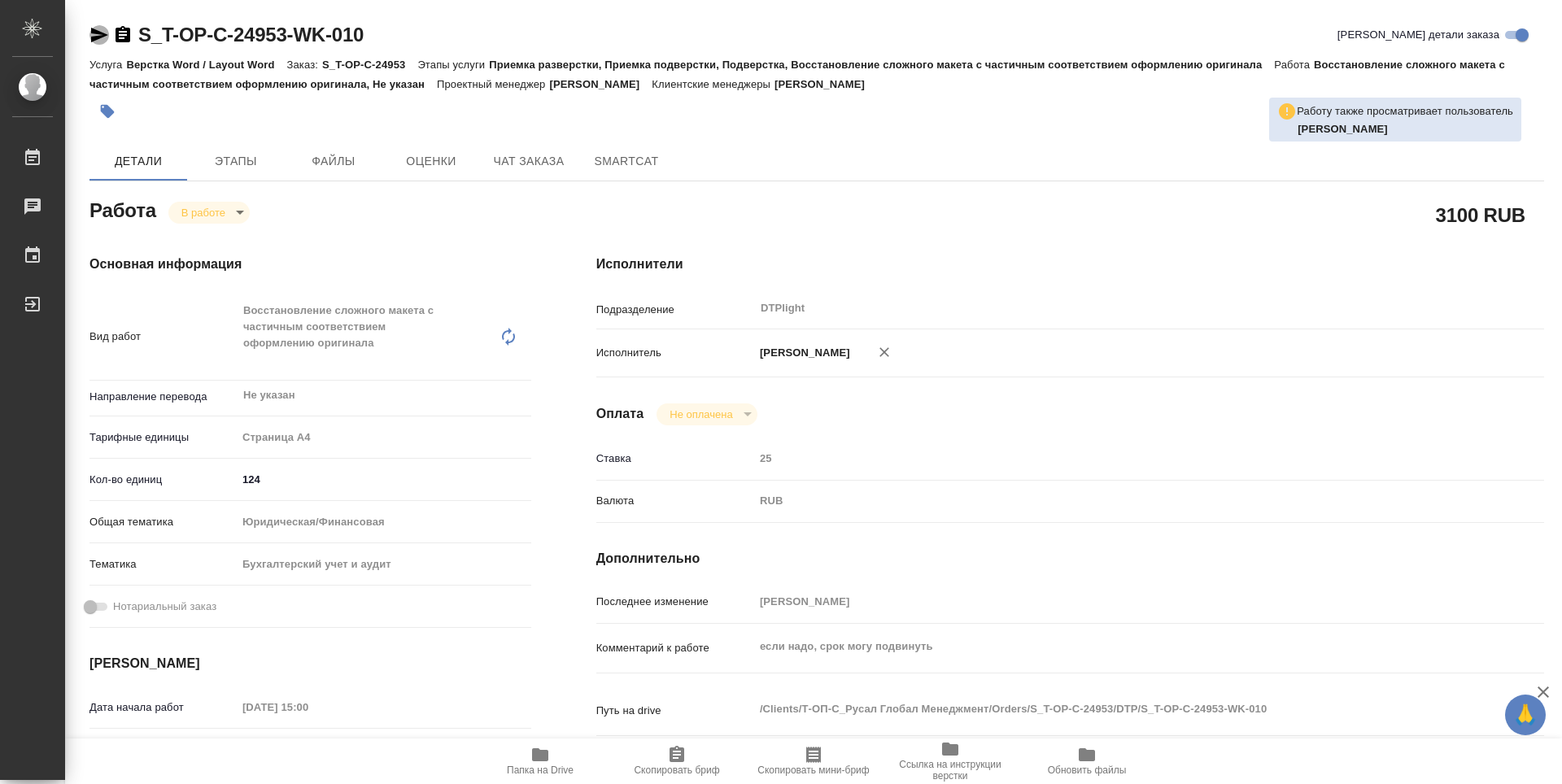
click at [105, 30] on icon "button" at bounding box center [99, 34] width 20 height 20
click at [126, 32] on icon "button" at bounding box center [122, 33] width 14 height 16
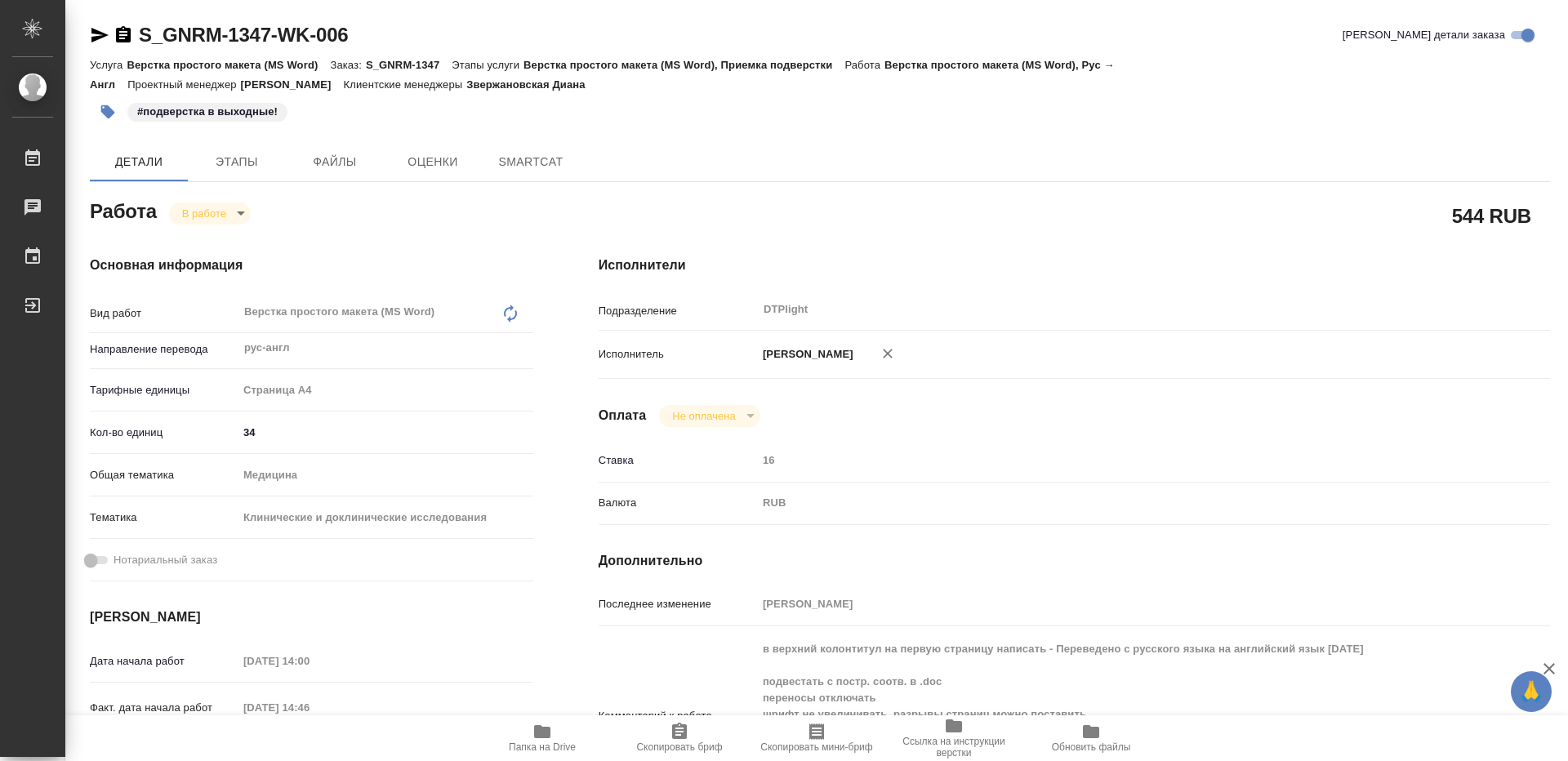
type textarea "x"
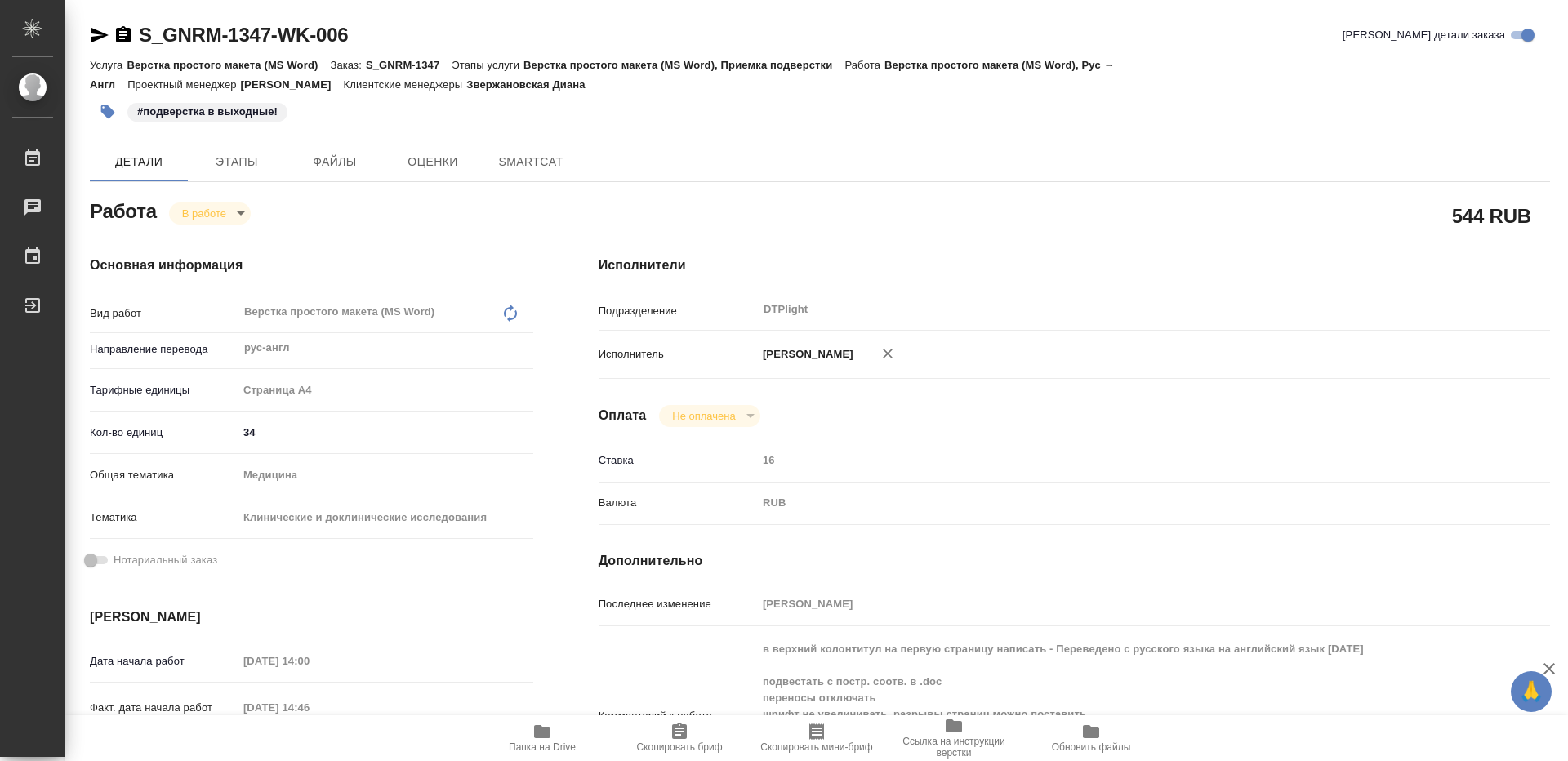
type textarea "x"
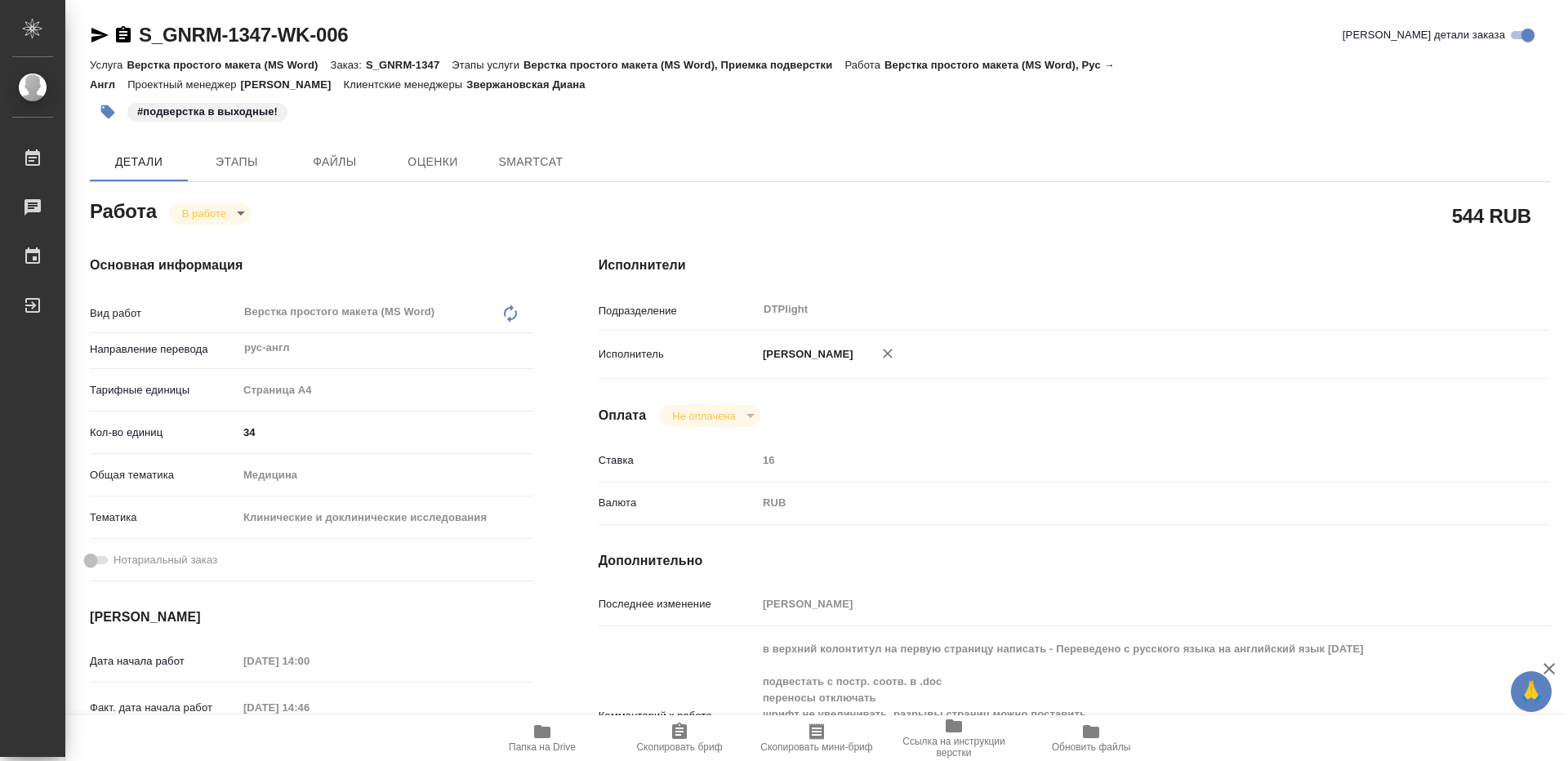
type textarea "x"
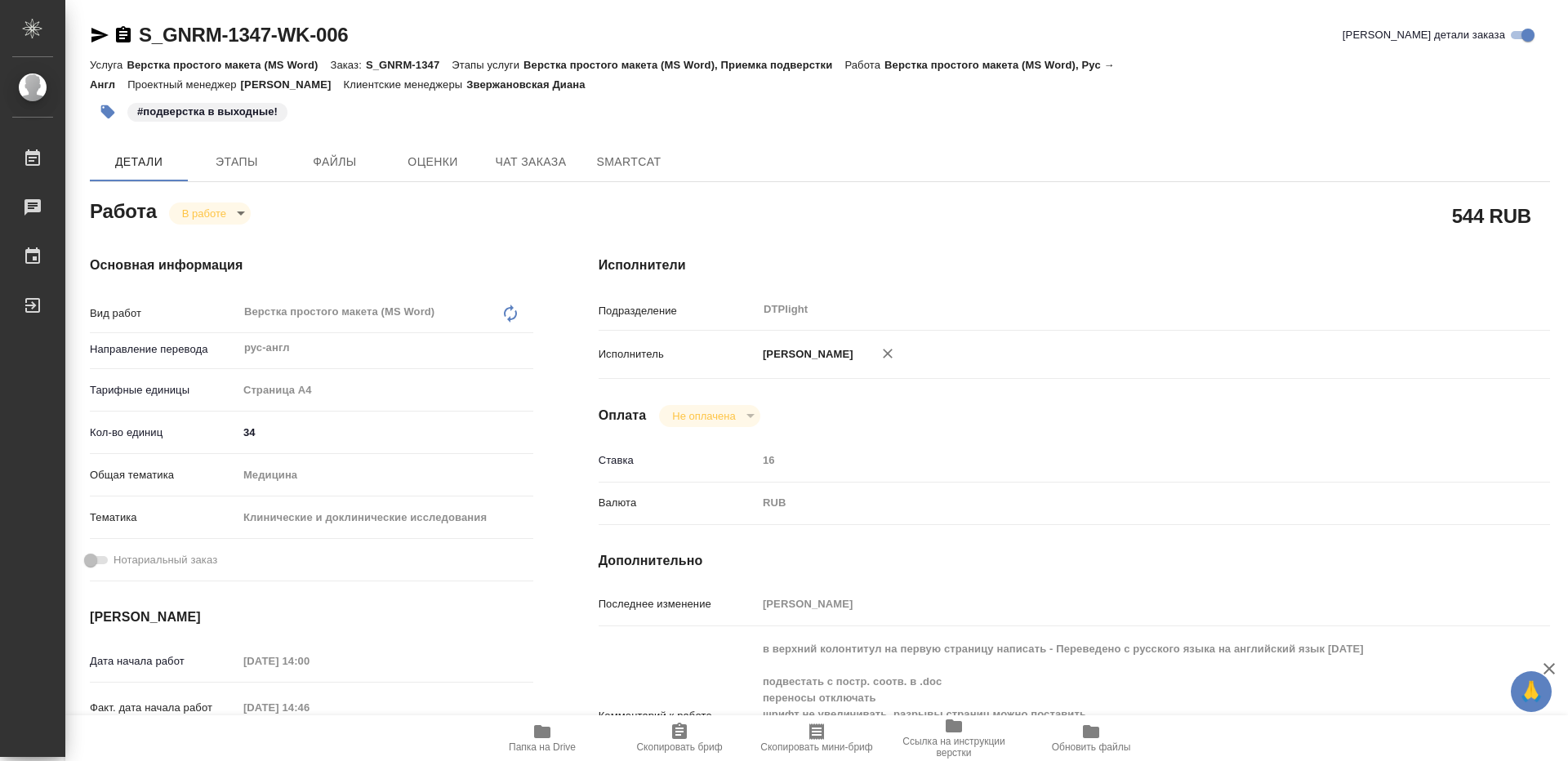
type textarea "x"
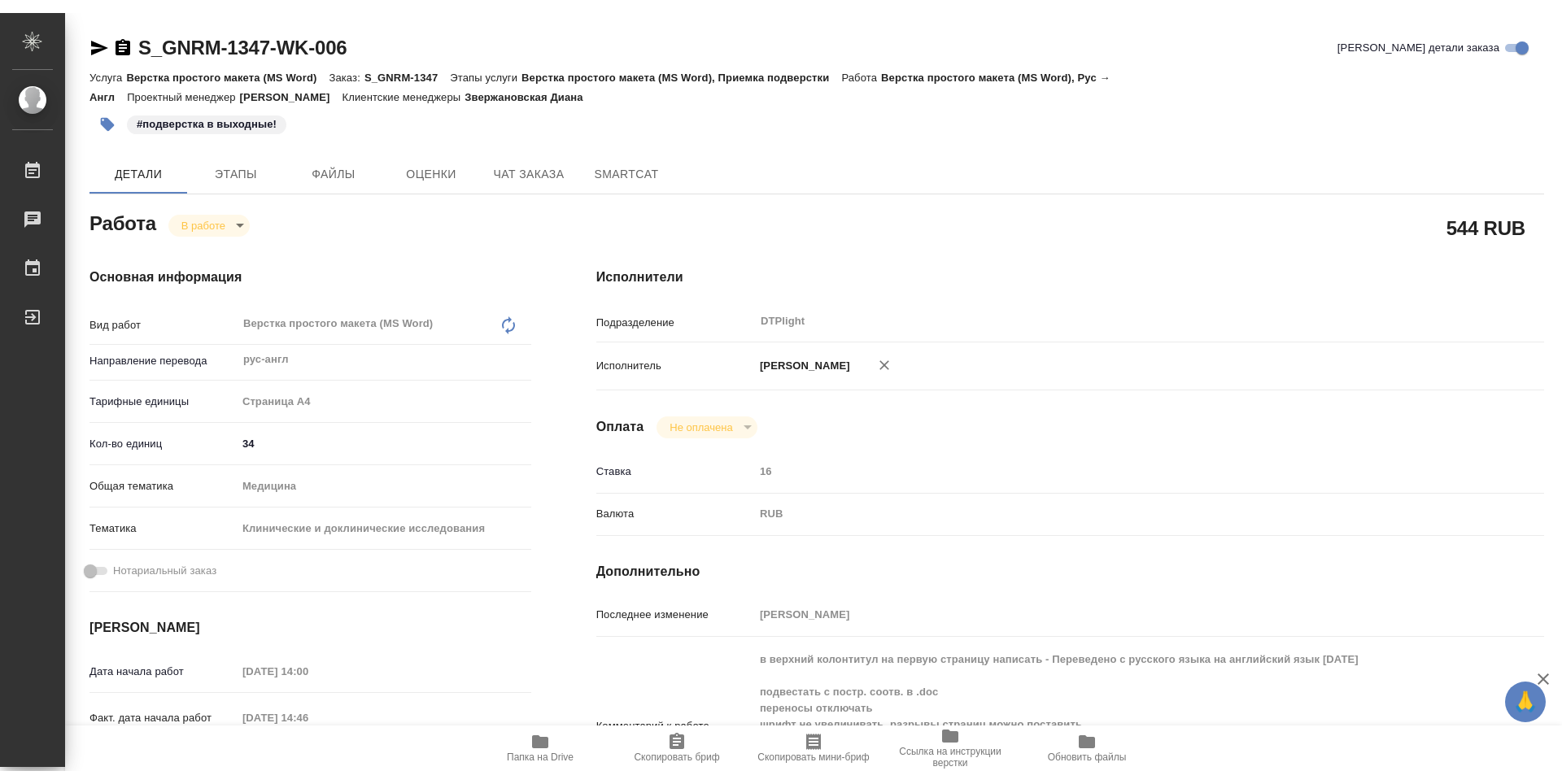
scroll to position [163, 0]
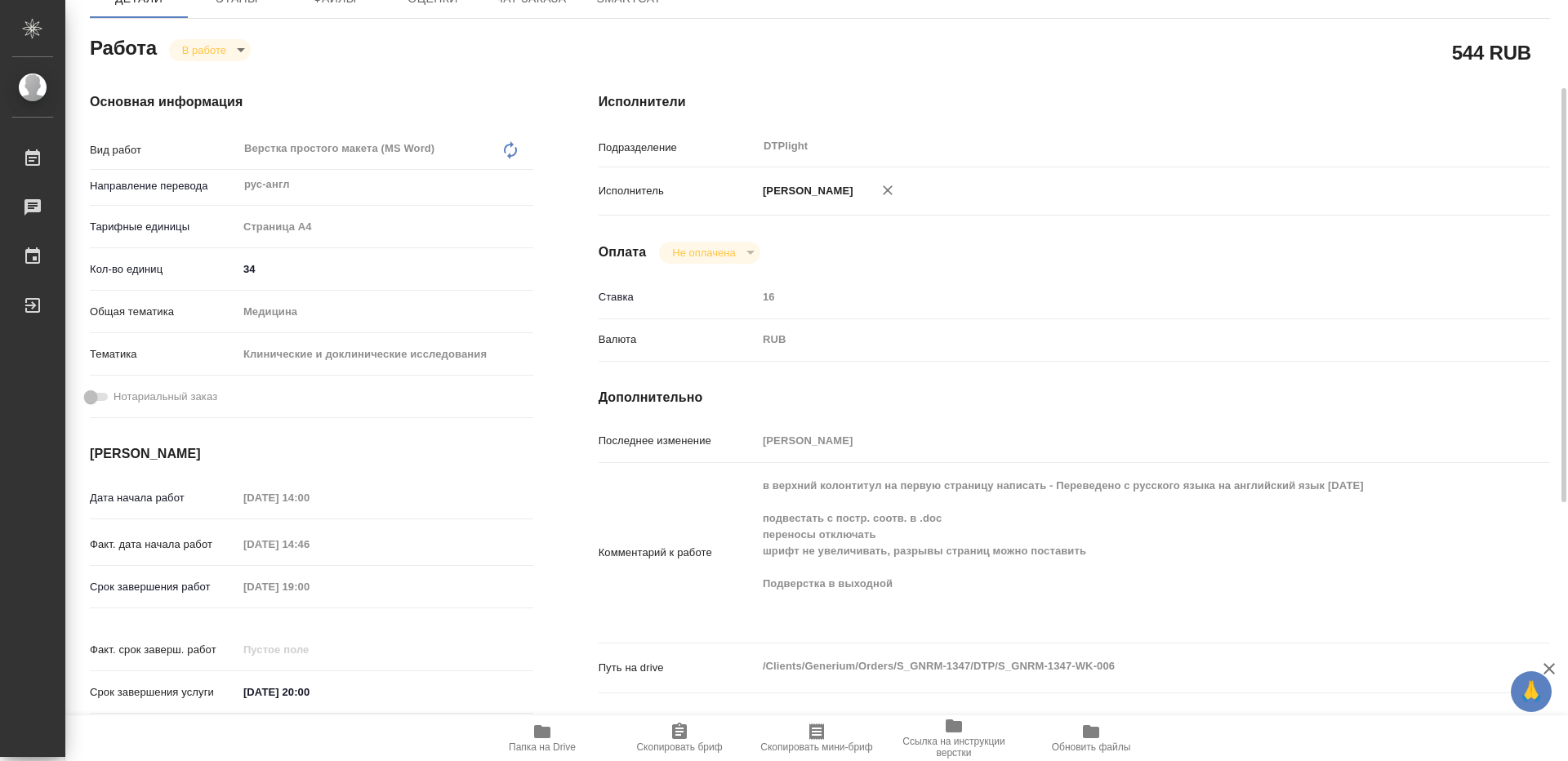
type textarea "x"
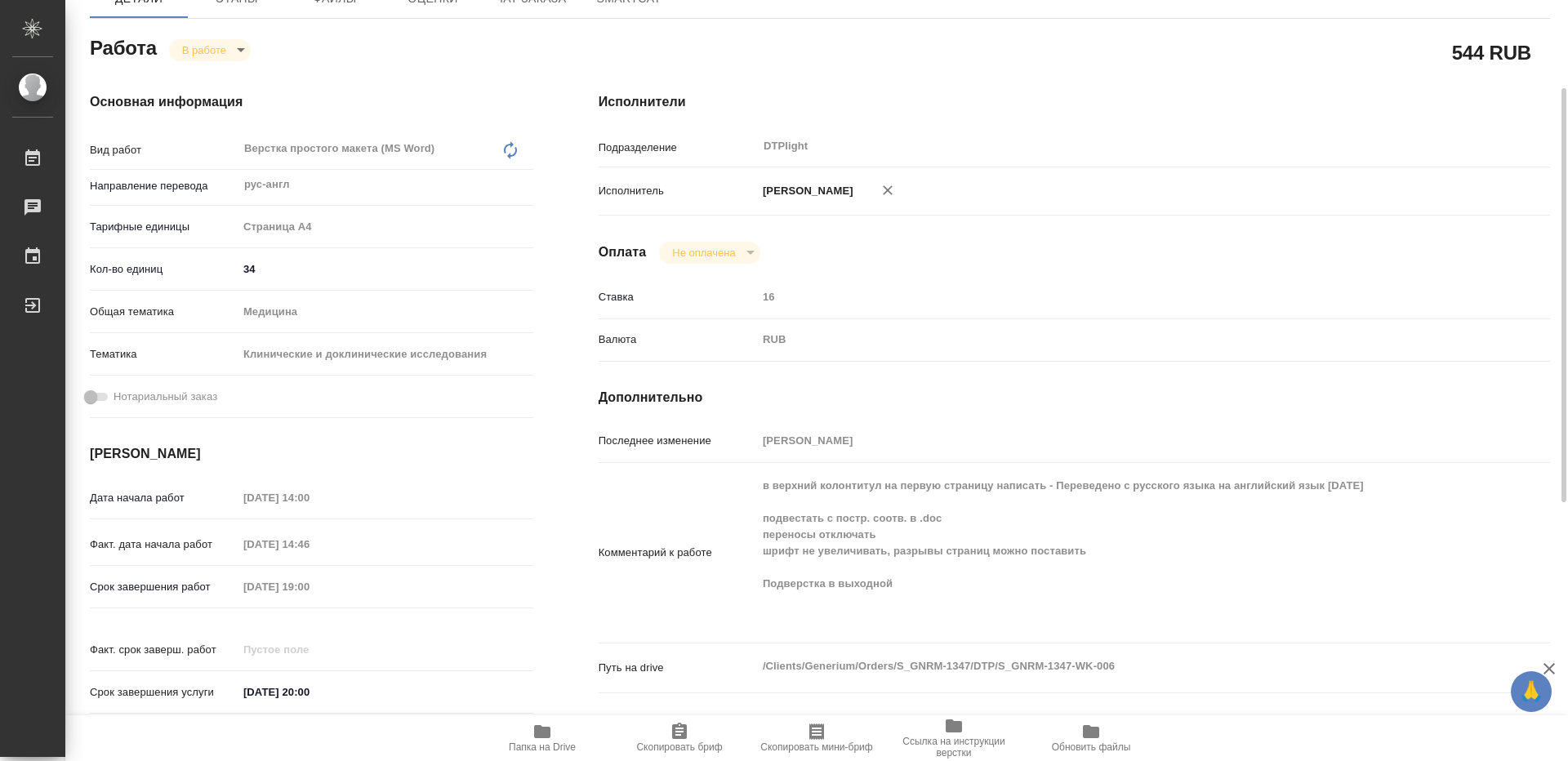
click at [537, 741] on icon "button" at bounding box center [542, 731] width 20 height 20
type textarea "x"
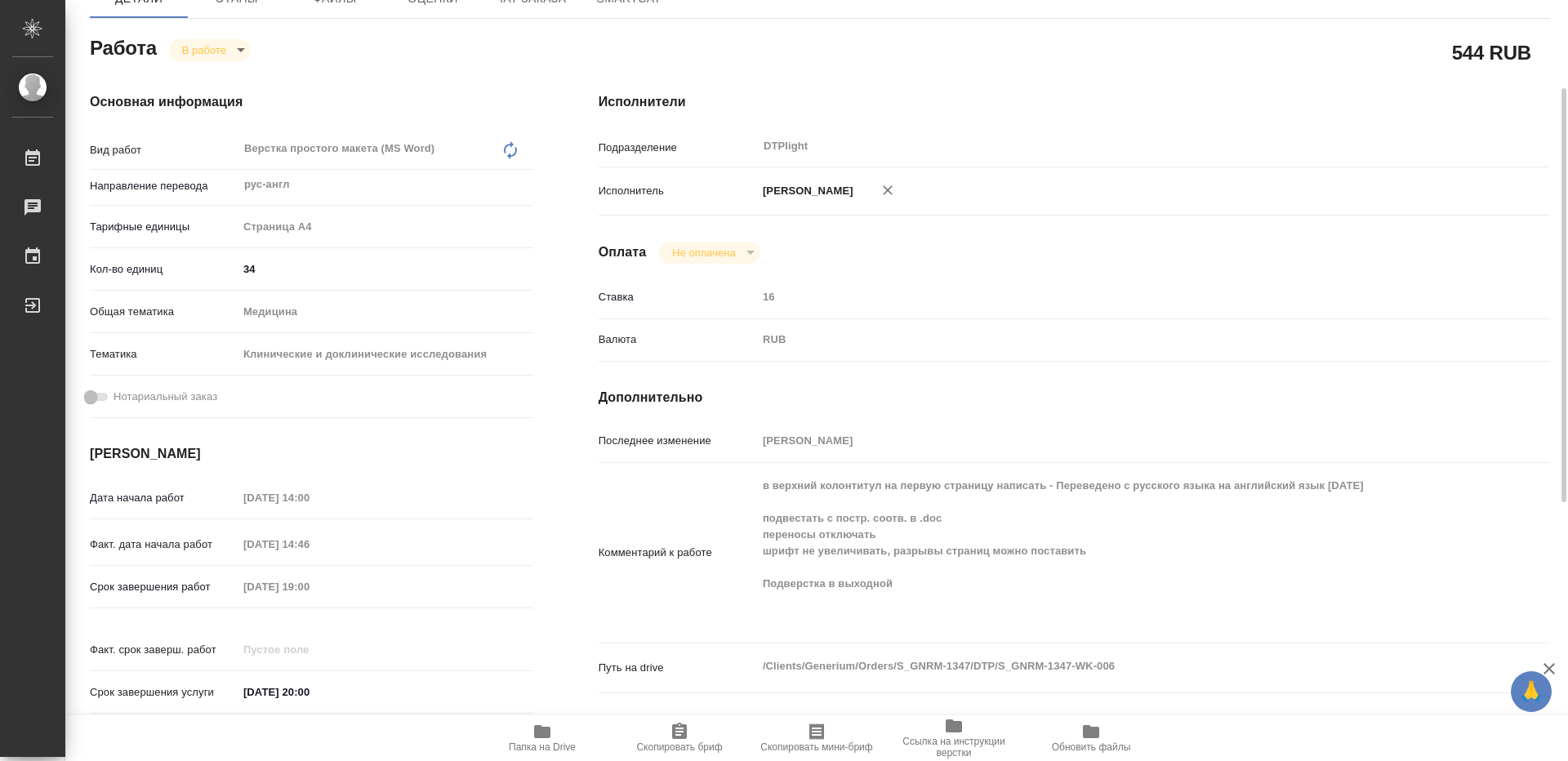
type textarea "x"
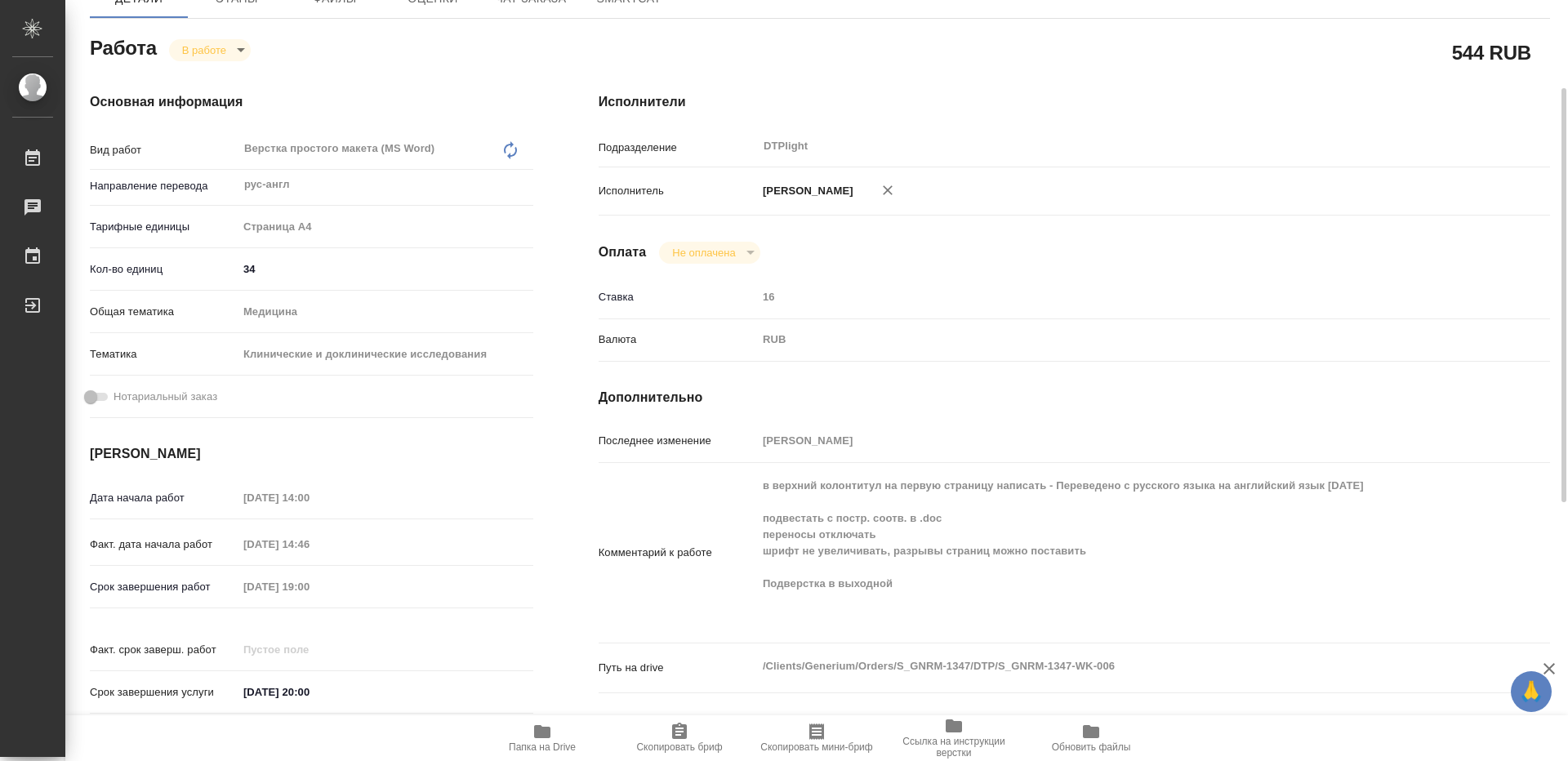
type textarea "x"
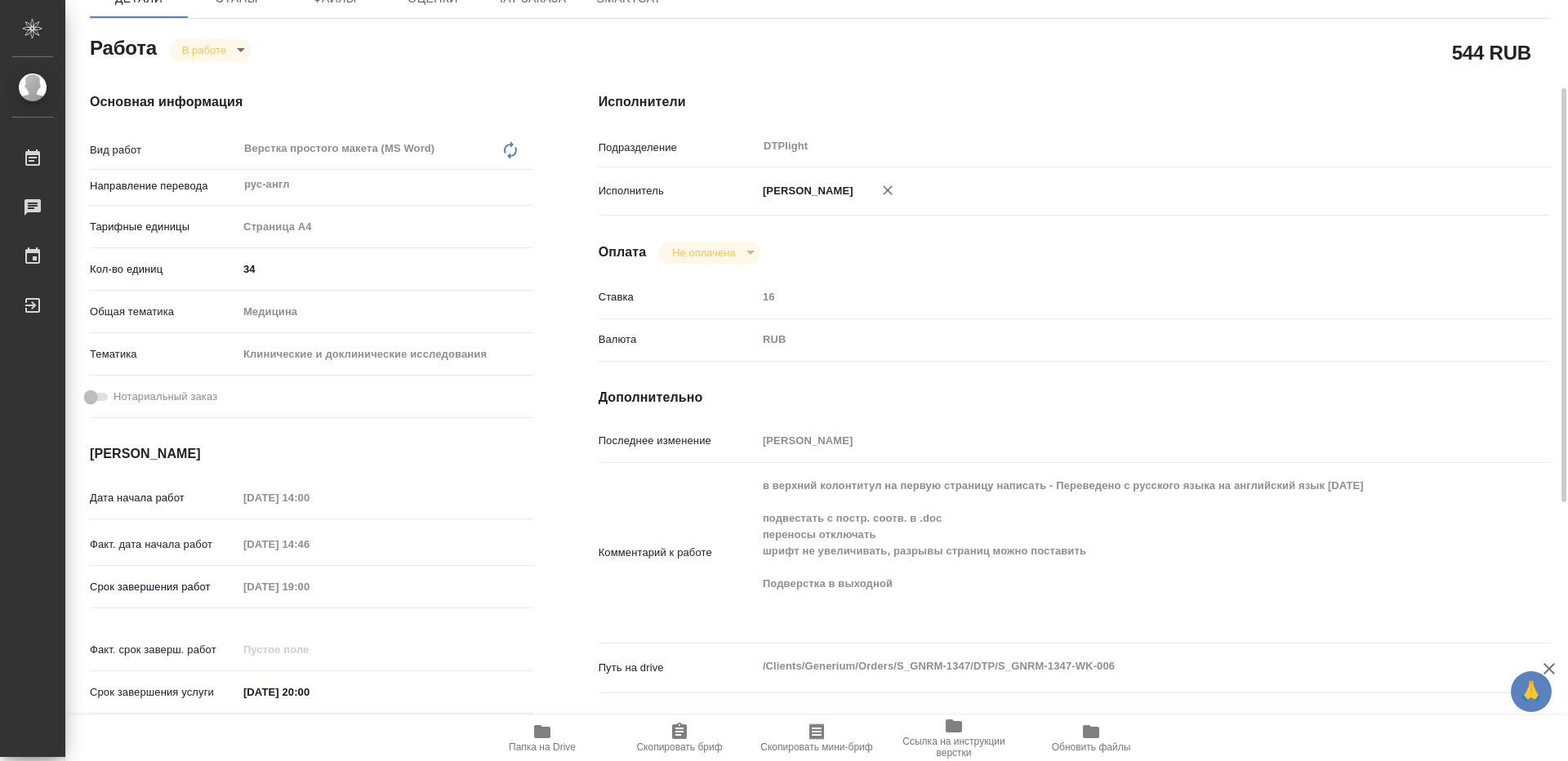
type textarea "x"
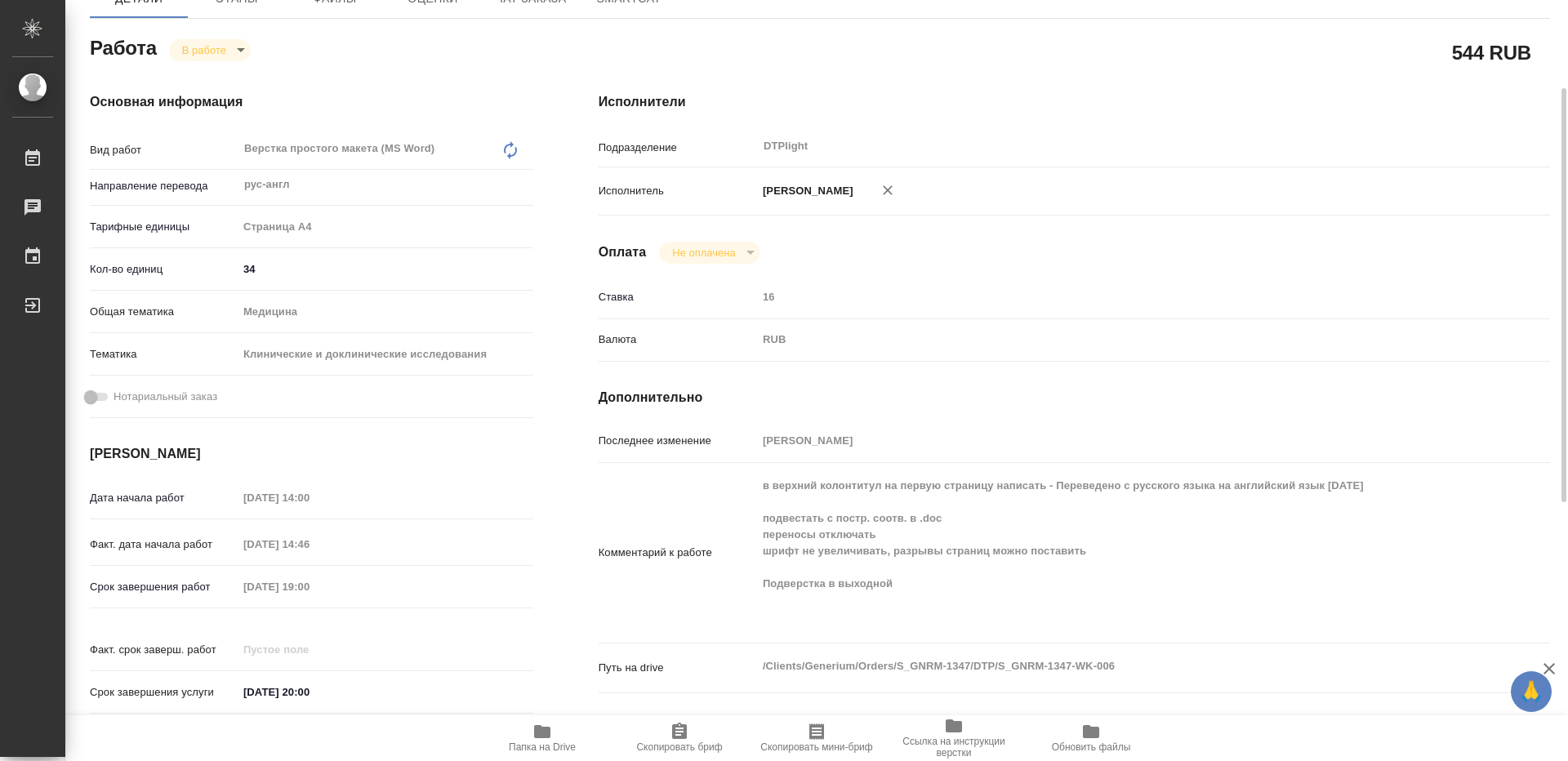
type textarea "x"
click at [547, 741] on icon "button" at bounding box center [542, 731] width 20 height 20
type textarea "x"
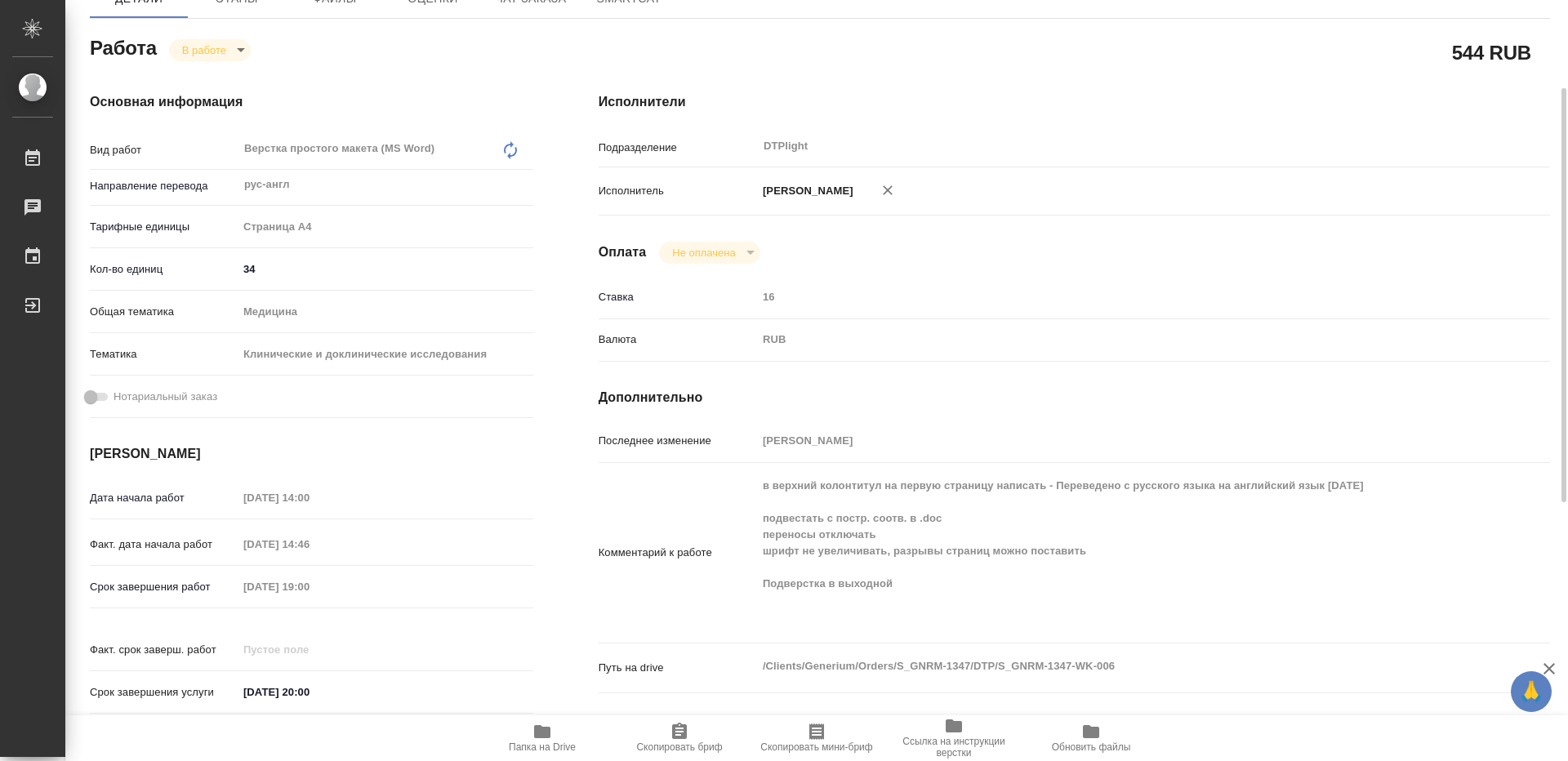
type textarea "x"
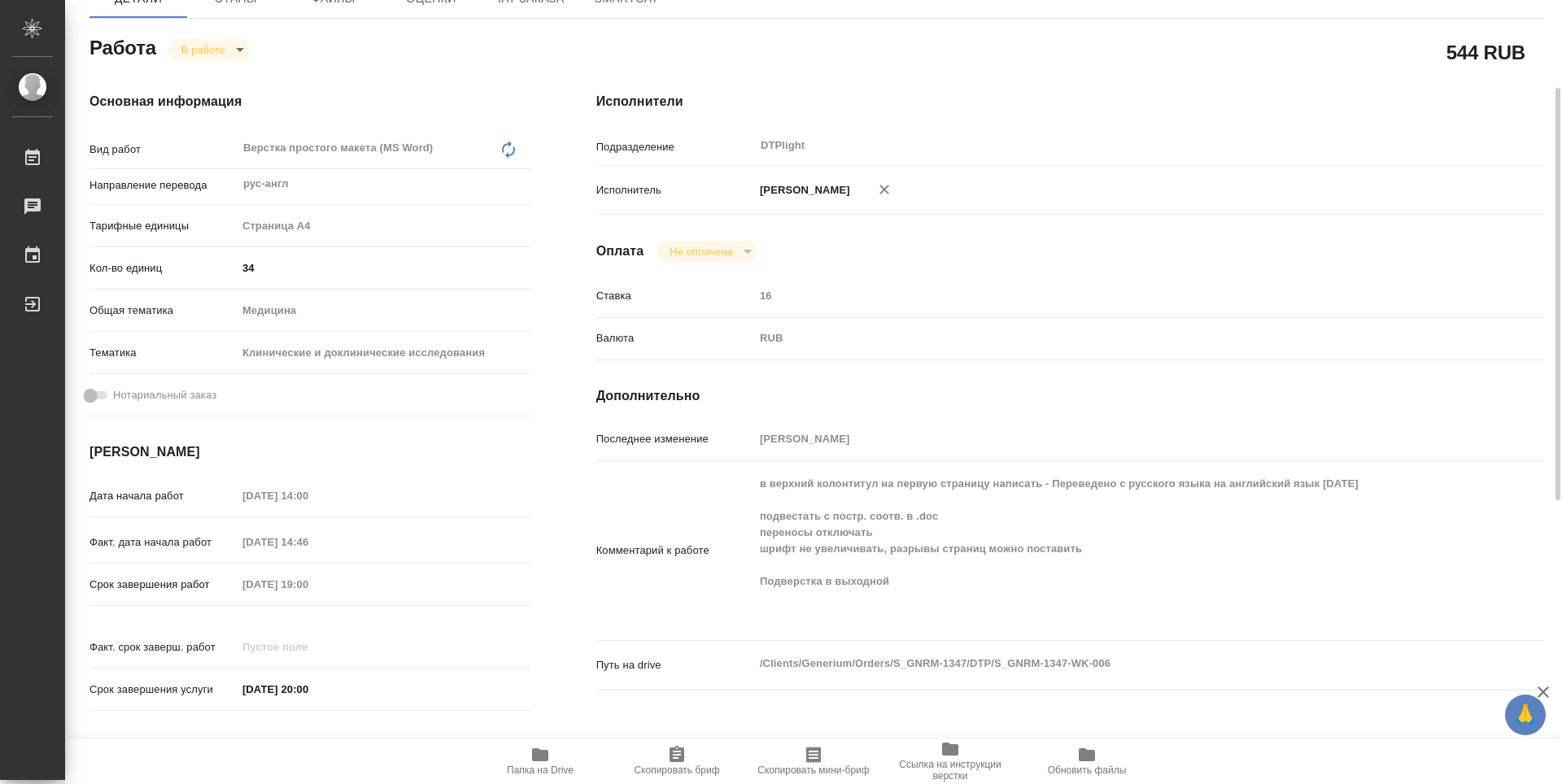
type textarea "x"
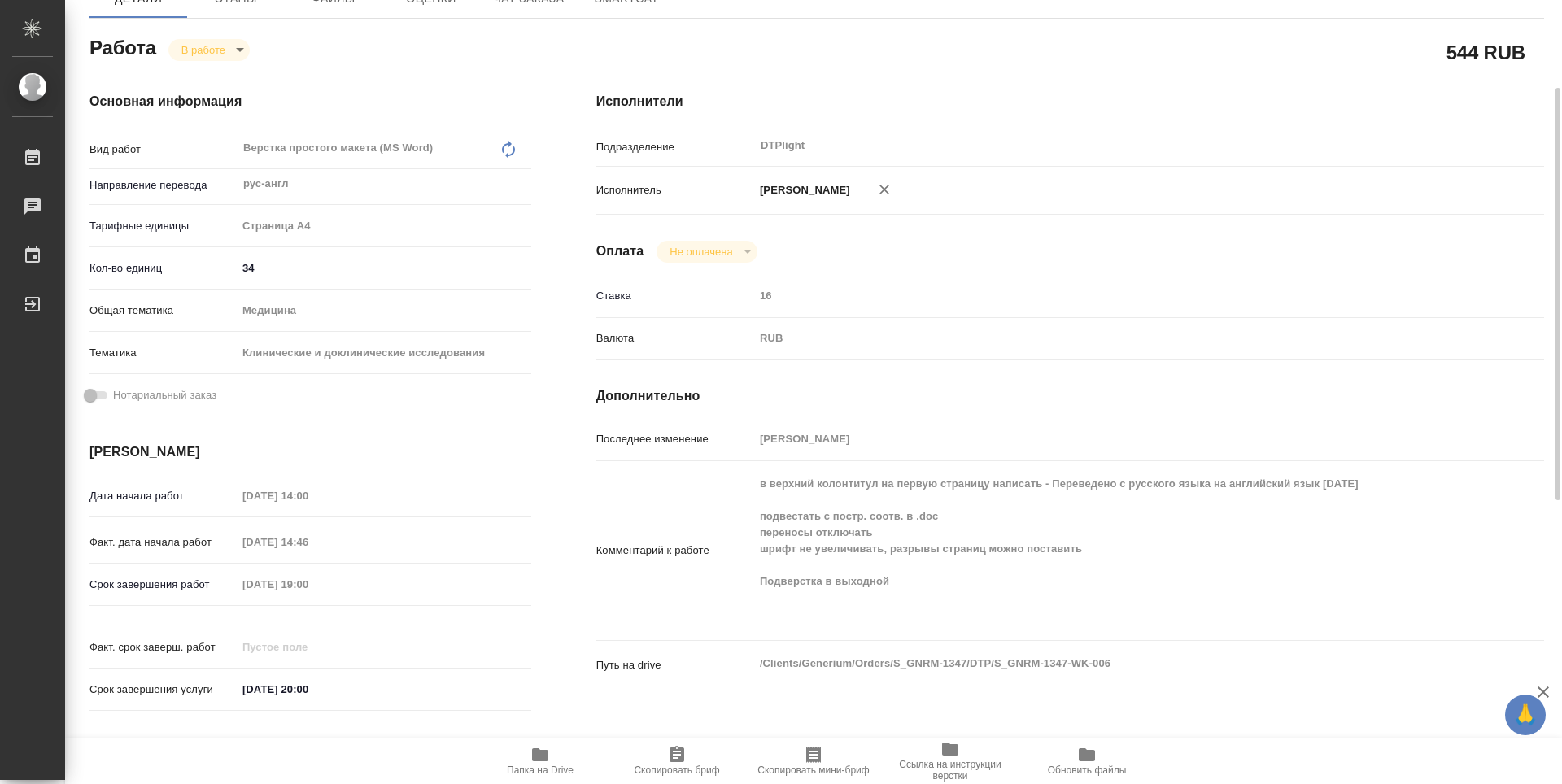
scroll to position [0, 0]
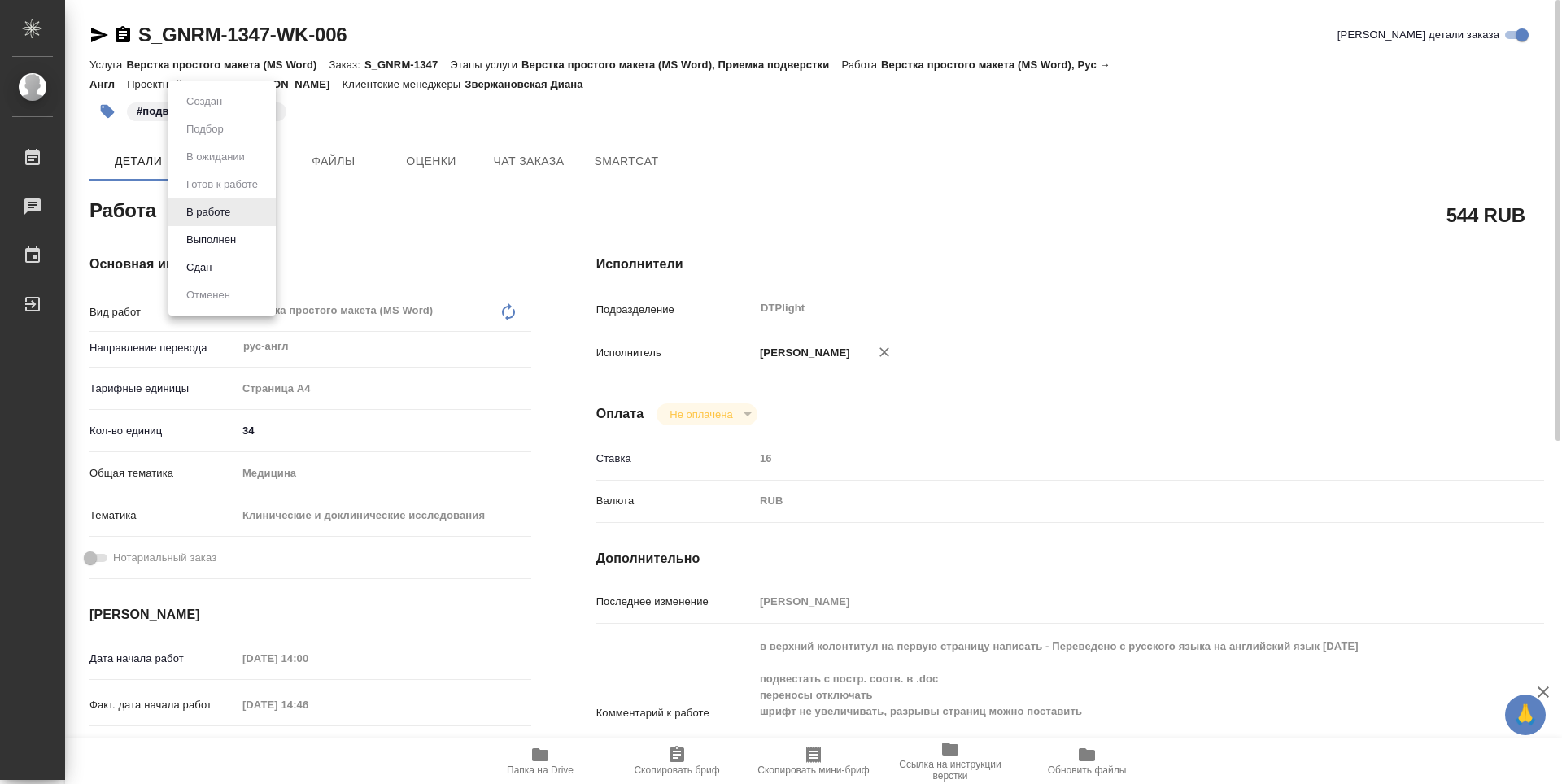
click at [238, 216] on body "🙏 .cls-1 fill:#fff; AWATERA Guselnikov Roman Работы 0 Чаты График Выйти S_GNRM-…" at bounding box center [781, 392] width 1562 height 784
click at [208, 237] on button "Выполнен" at bounding box center [211, 240] width 59 height 18
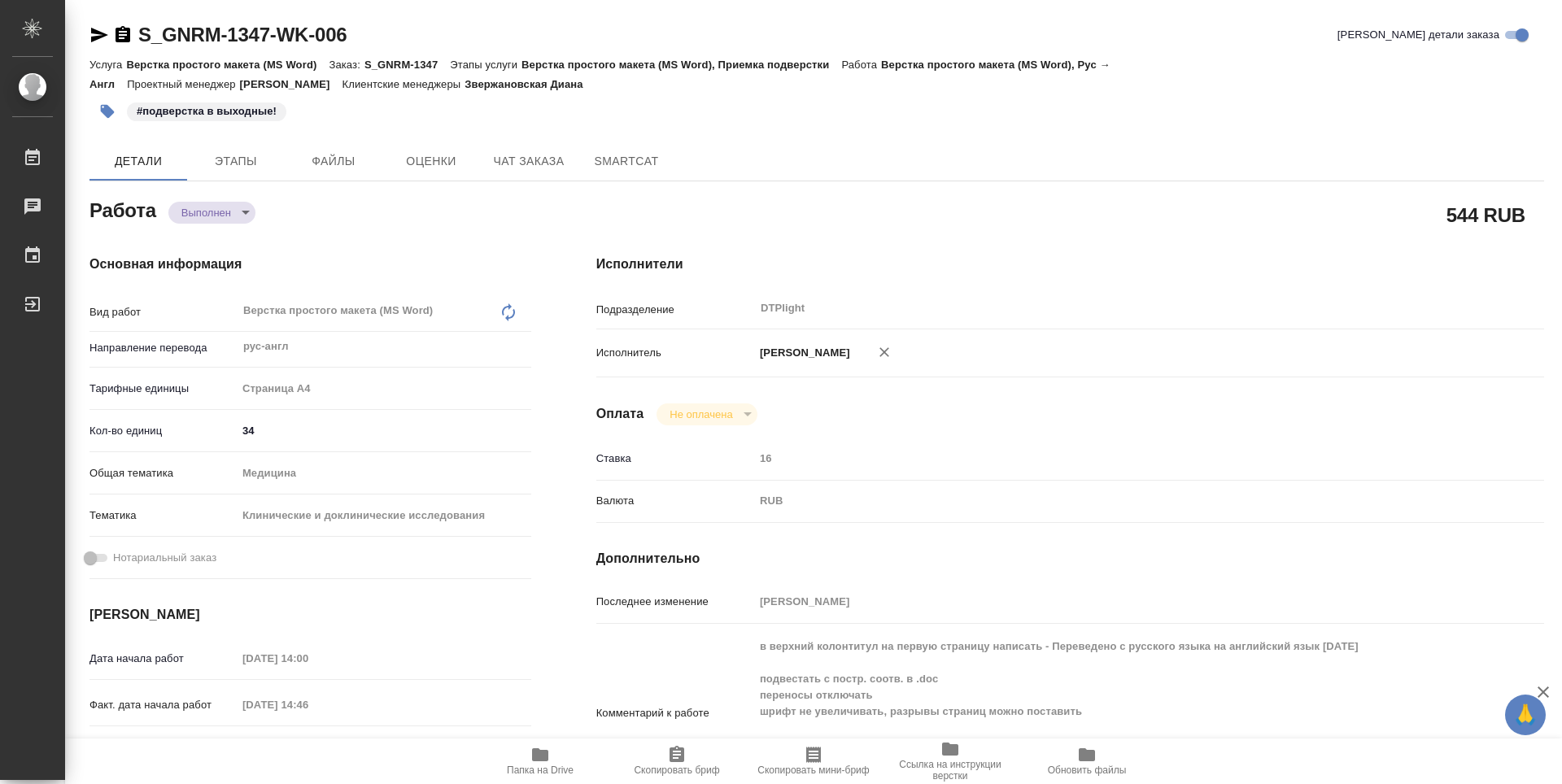
type textarea "x"
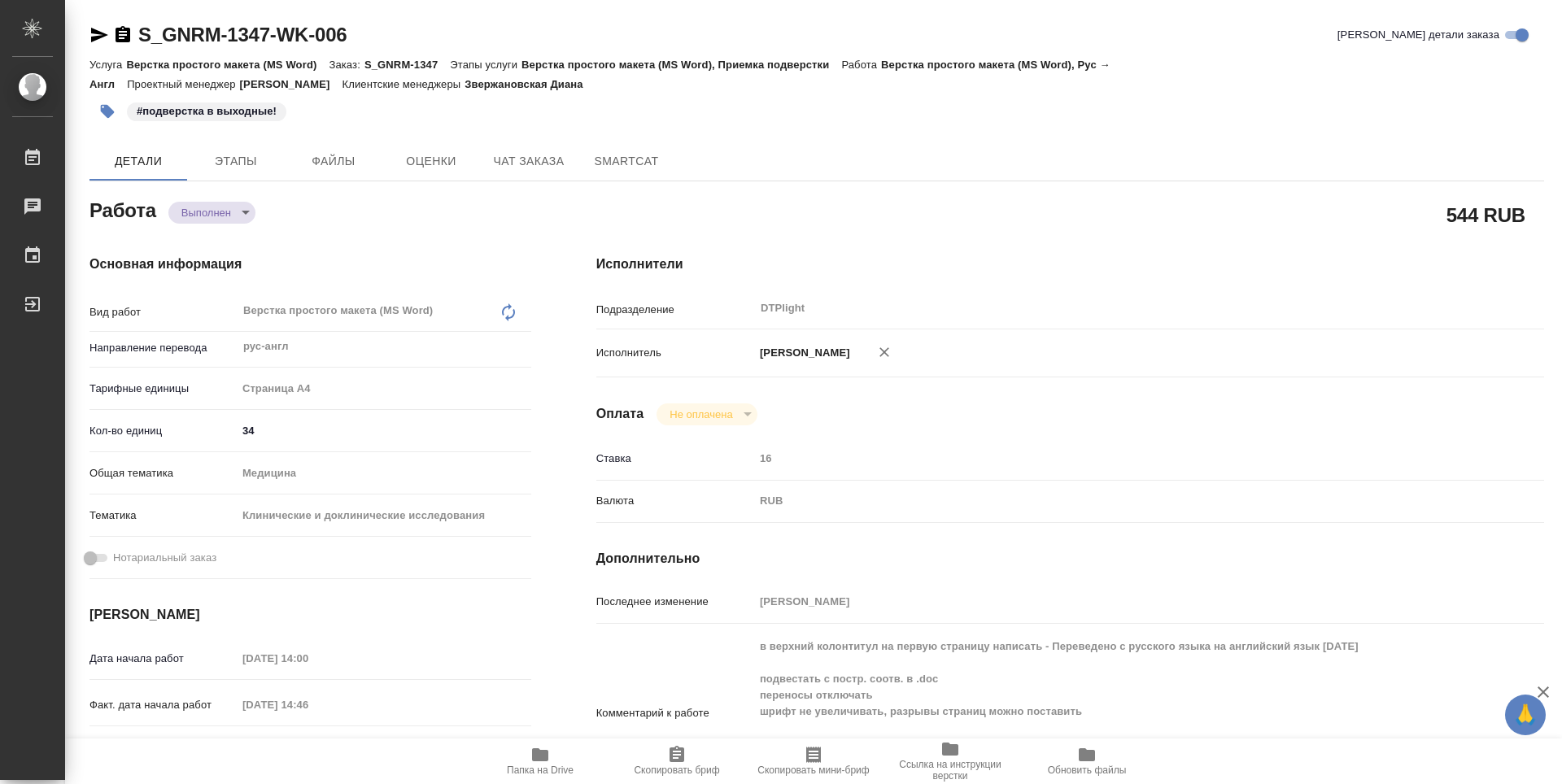
type textarea "x"
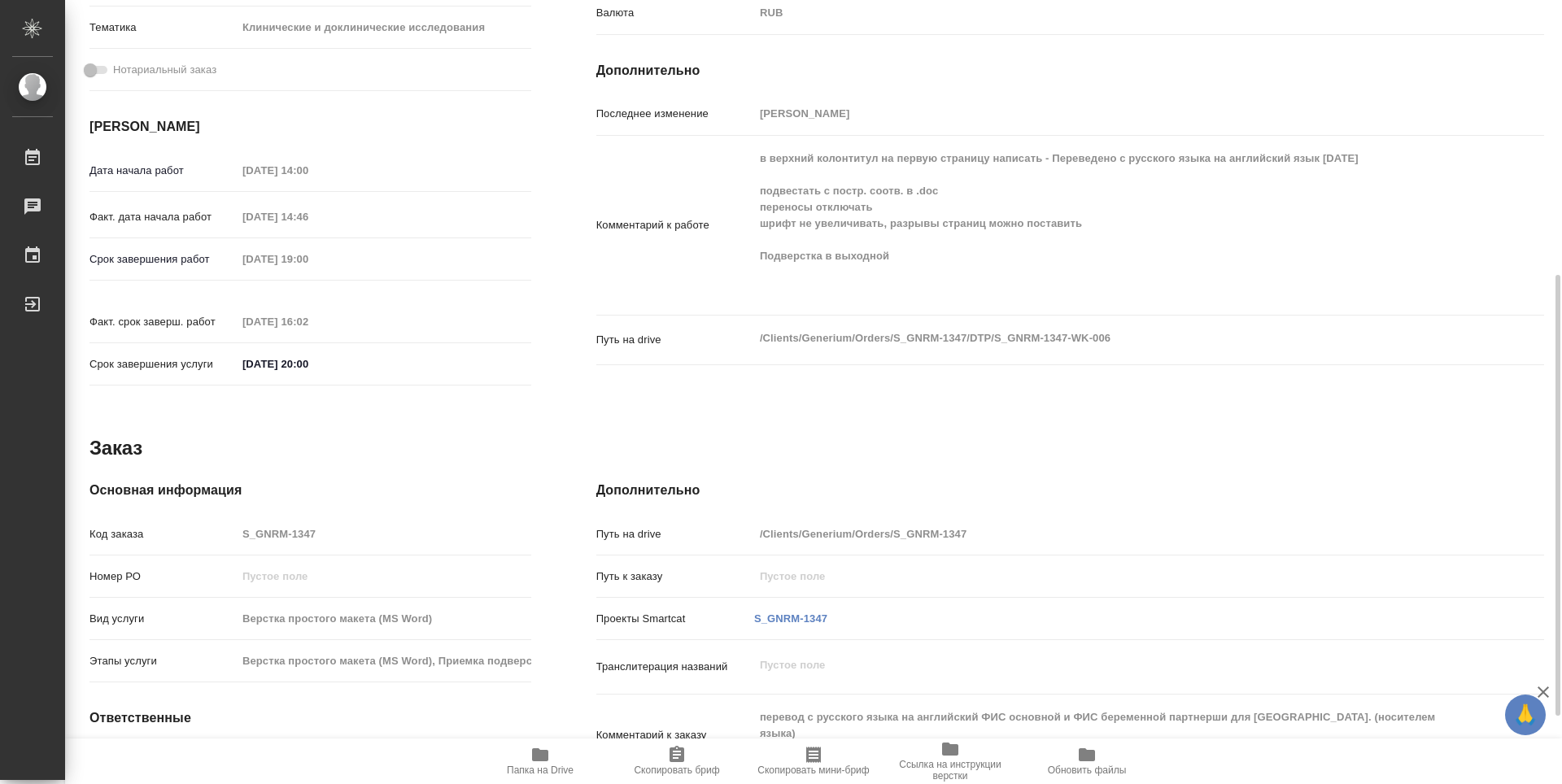
scroll to position [608, 0]
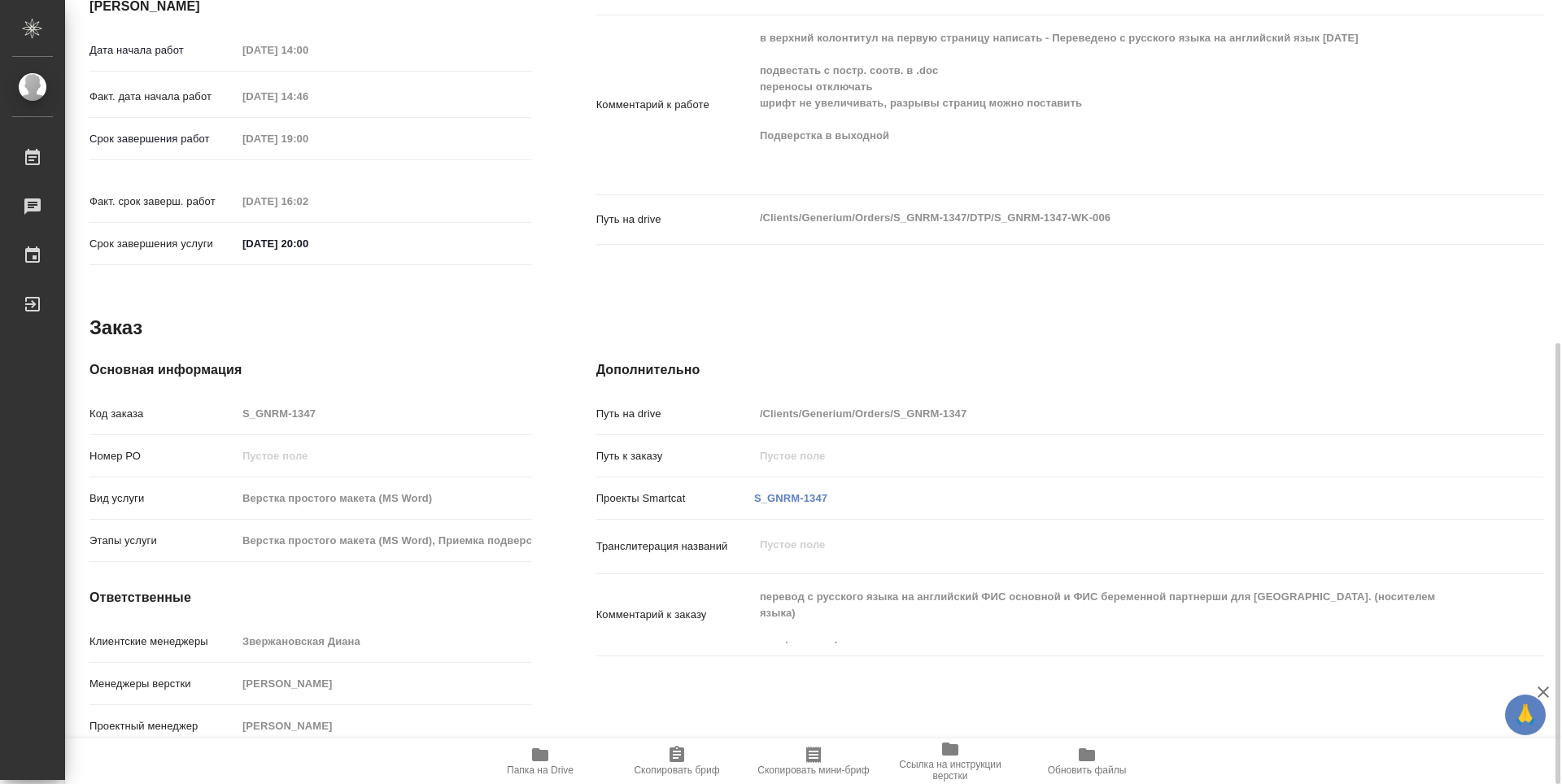
type textarea "x"
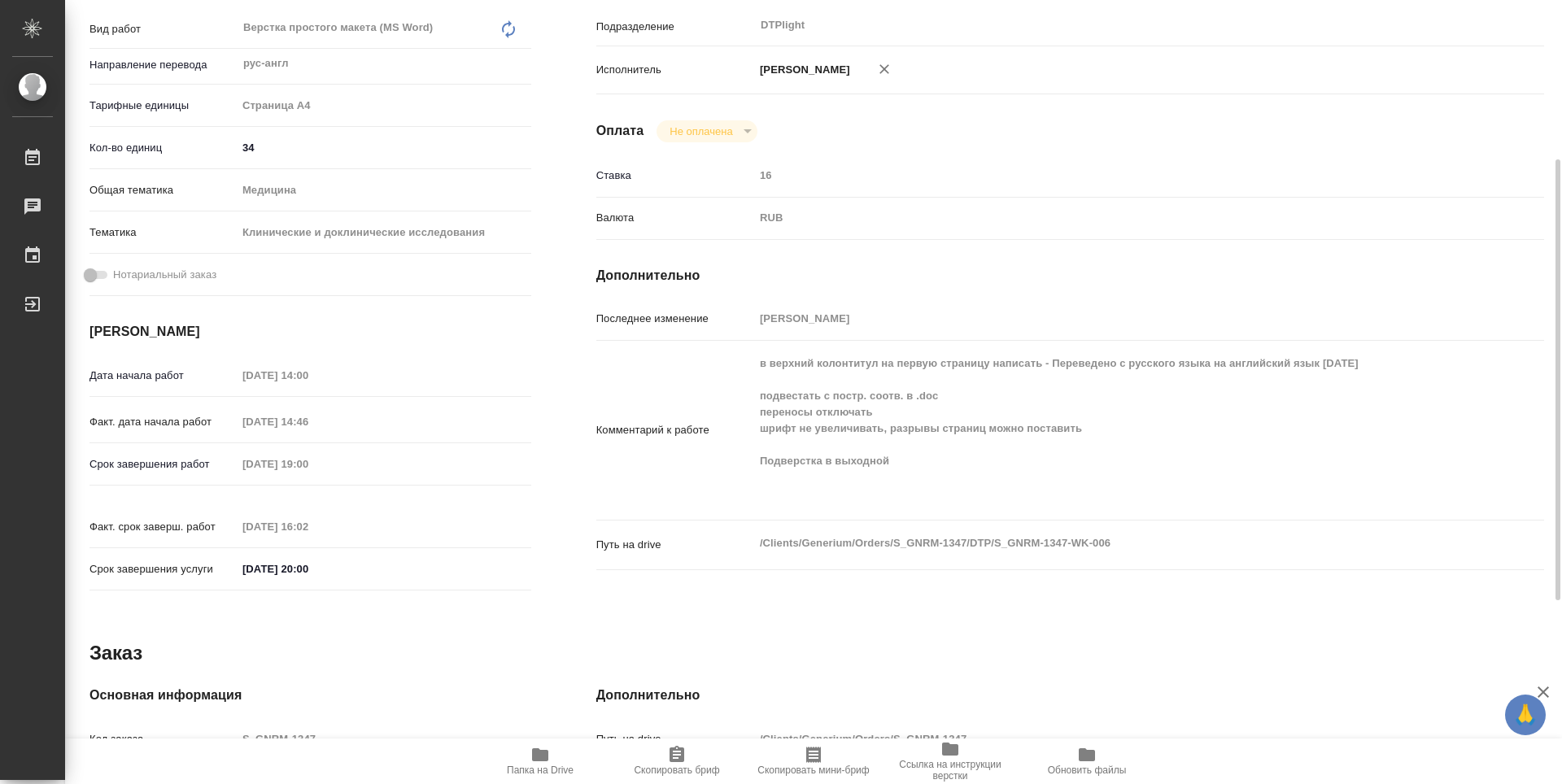
scroll to position [0, 0]
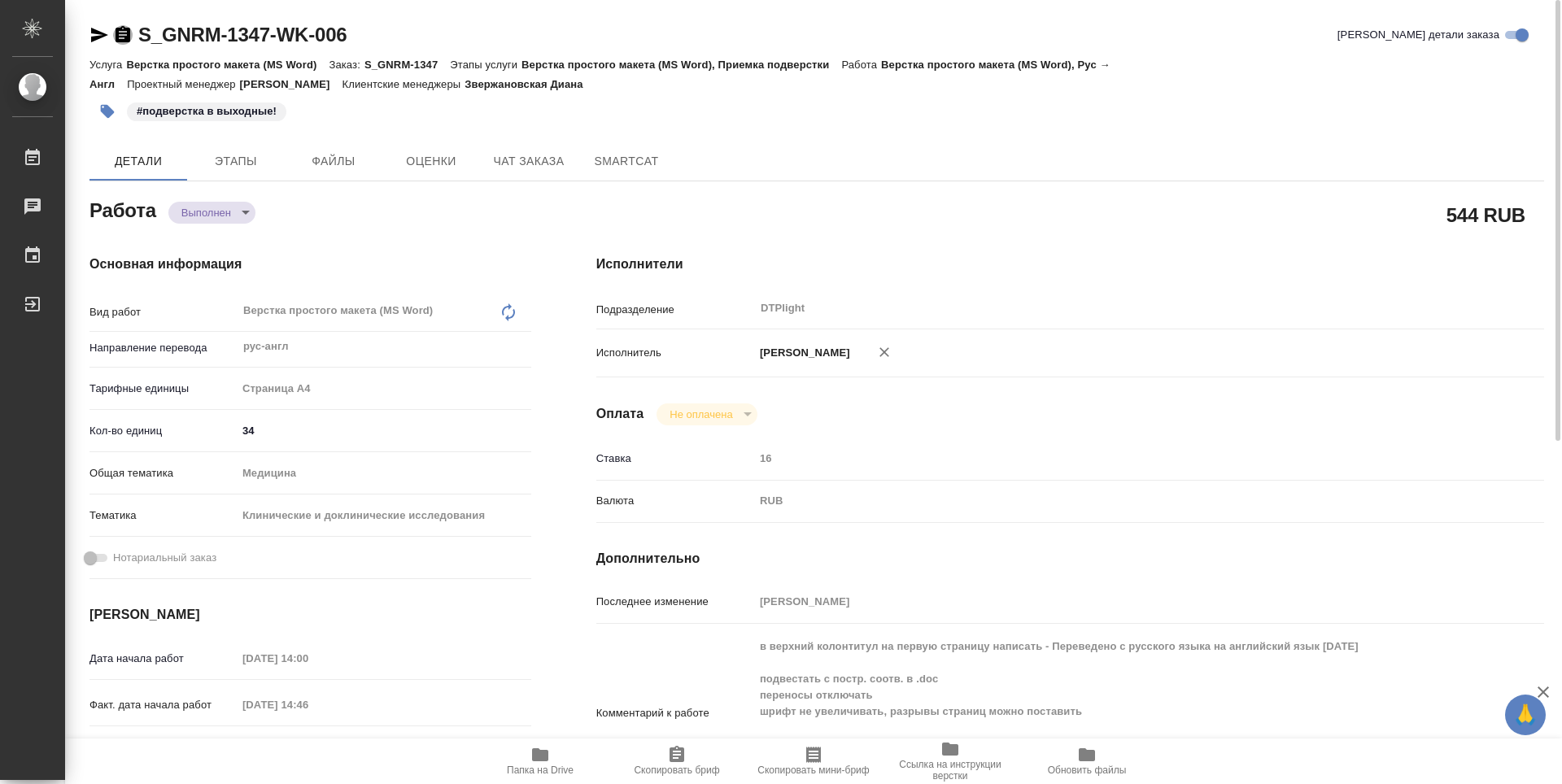
click at [120, 30] on icon "button" at bounding box center [122, 33] width 14 height 16
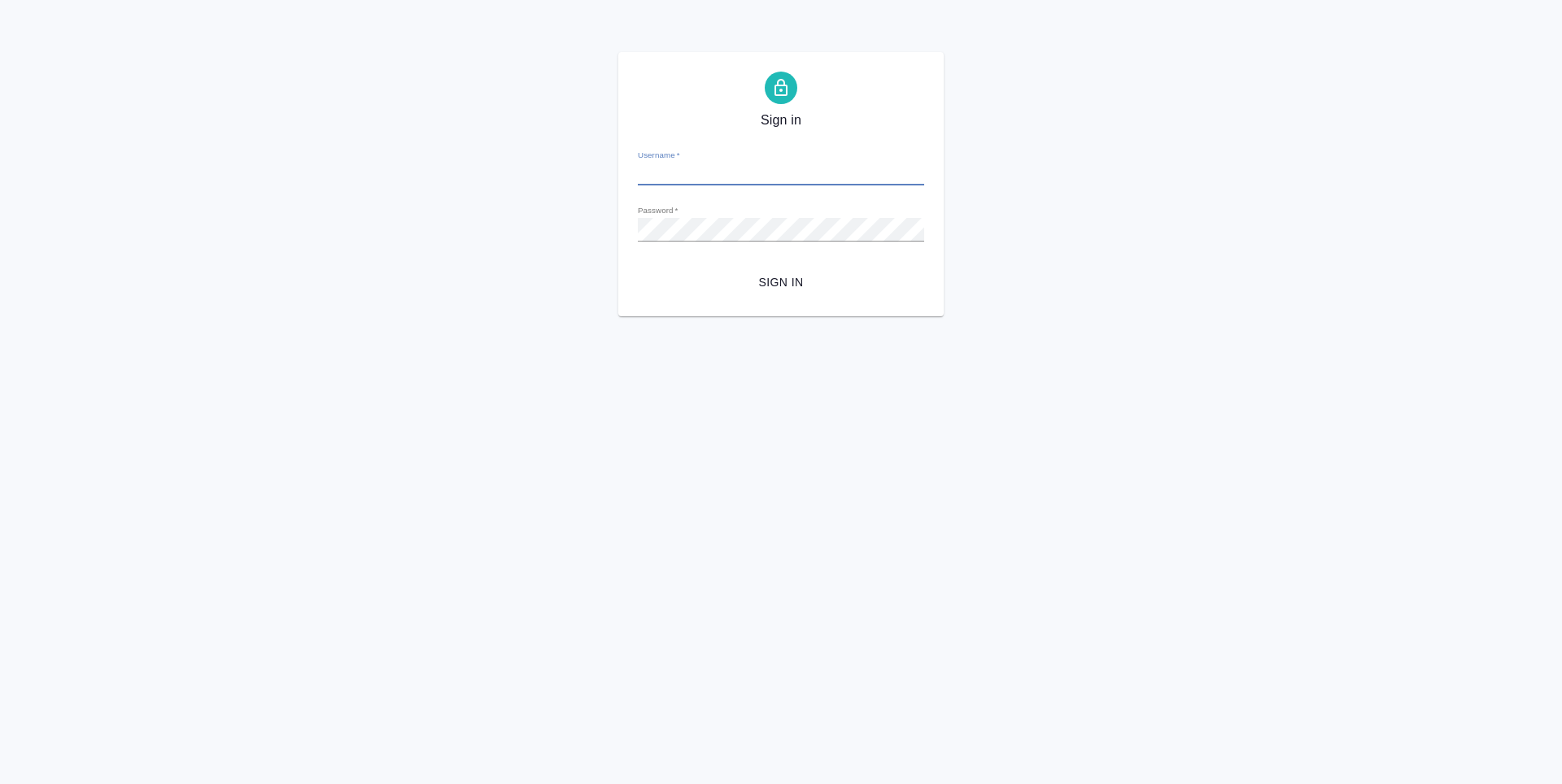
type input "r.guselnikov@awatera.com"
click at [796, 270] on button "Sign in" at bounding box center [781, 283] width 287 height 30
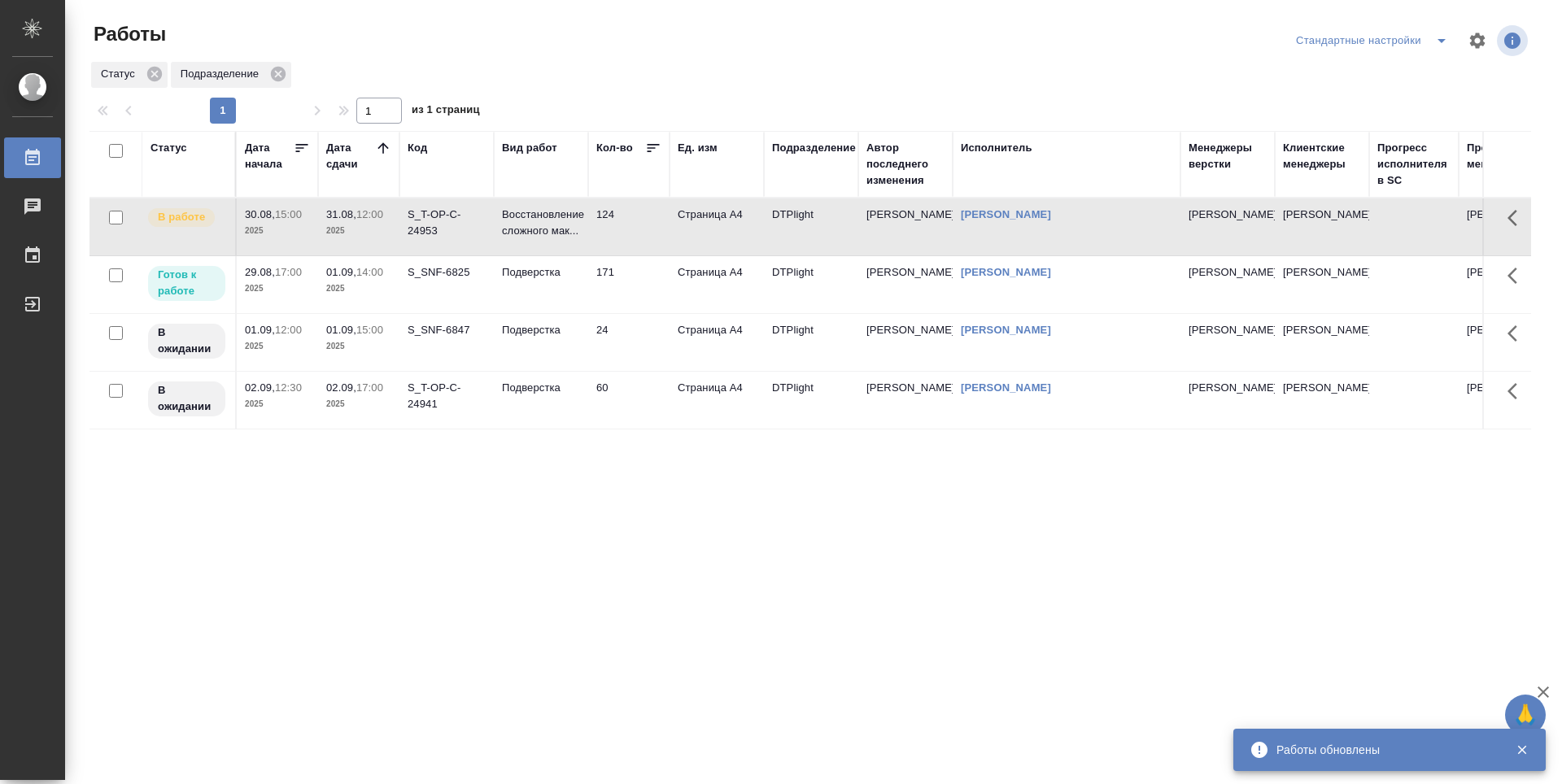
click at [547, 561] on div "Статус Дата начала Дата сдачи Код Вид работ Кол-во Ед. изм Подразделение Автор …" at bounding box center [810, 423] width 1441 height 585
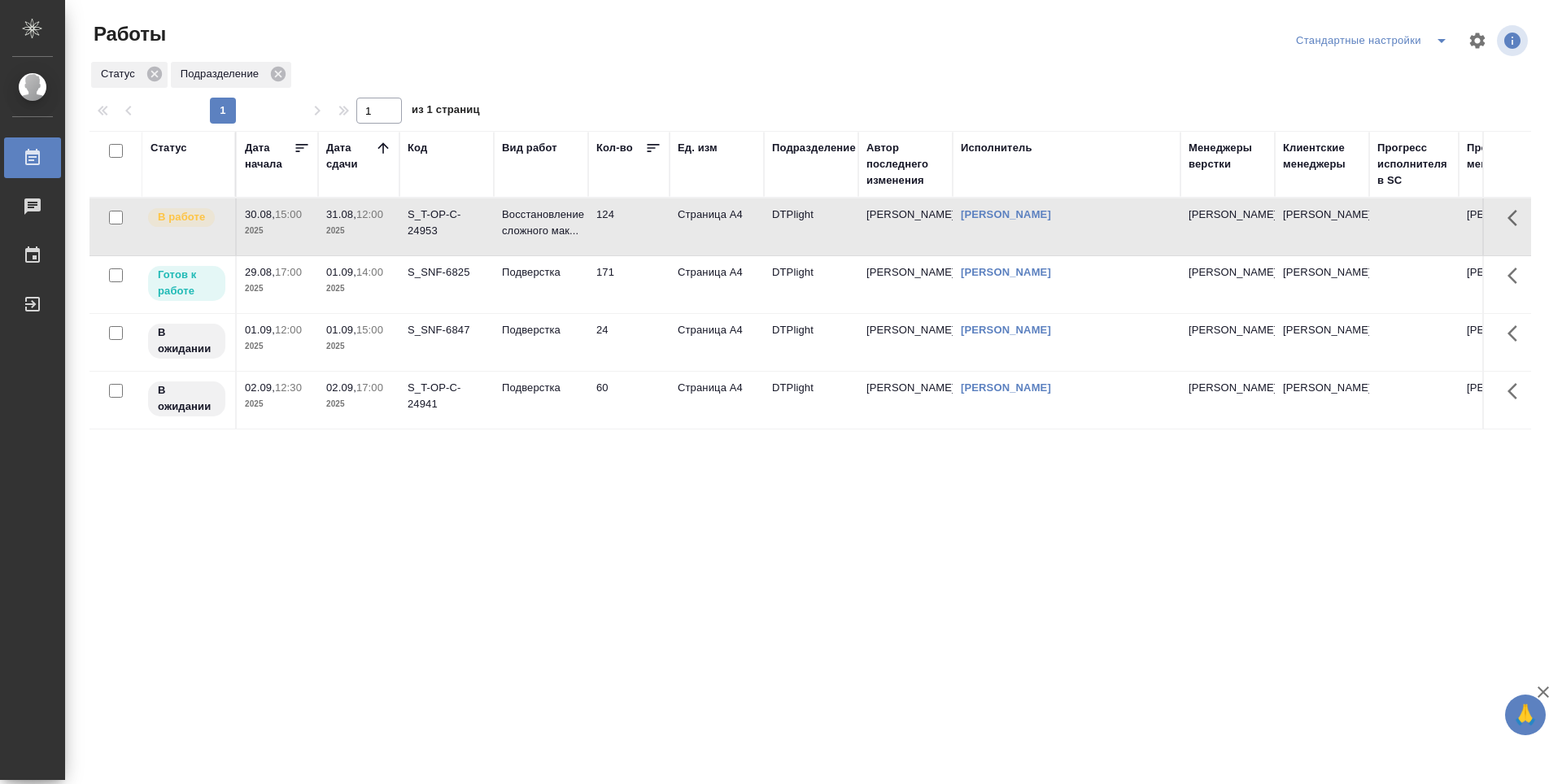
click at [644, 255] on td "171" at bounding box center [628, 227] width 81 height 57
